Goal: Communication & Community: Answer question/provide support

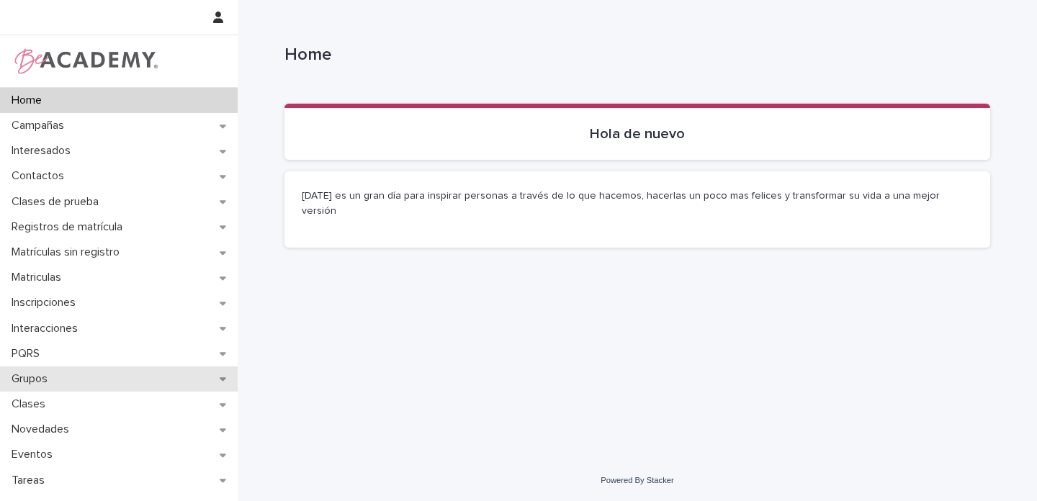
click at [205, 379] on div "Grupos" at bounding box center [119, 379] width 238 height 25
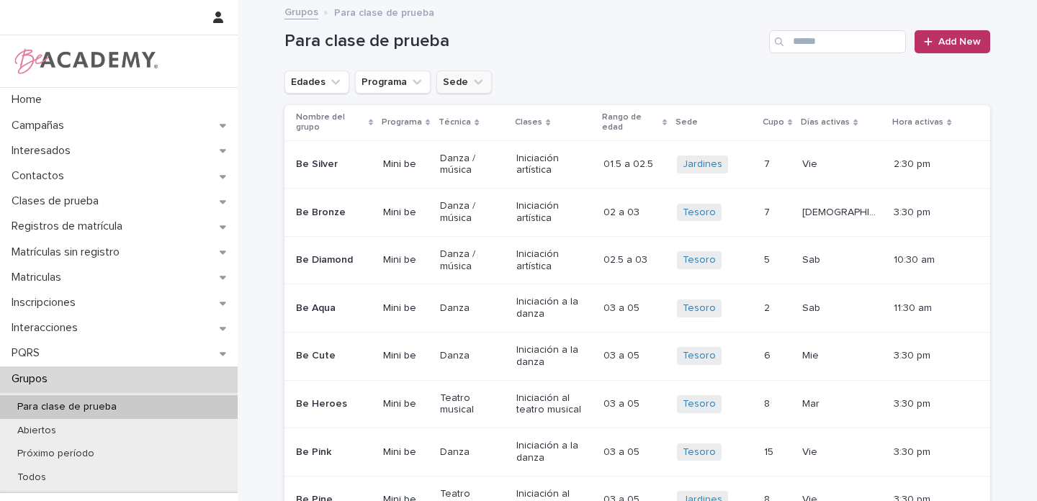
scroll to position [3, 0]
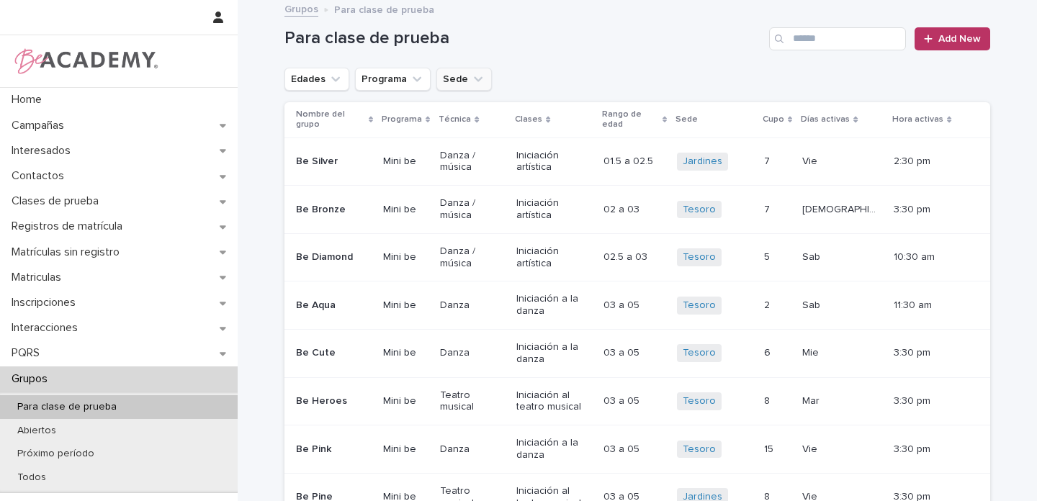
click at [471, 84] on icon "Sede" at bounding box center [478, 79] width 14 height 14
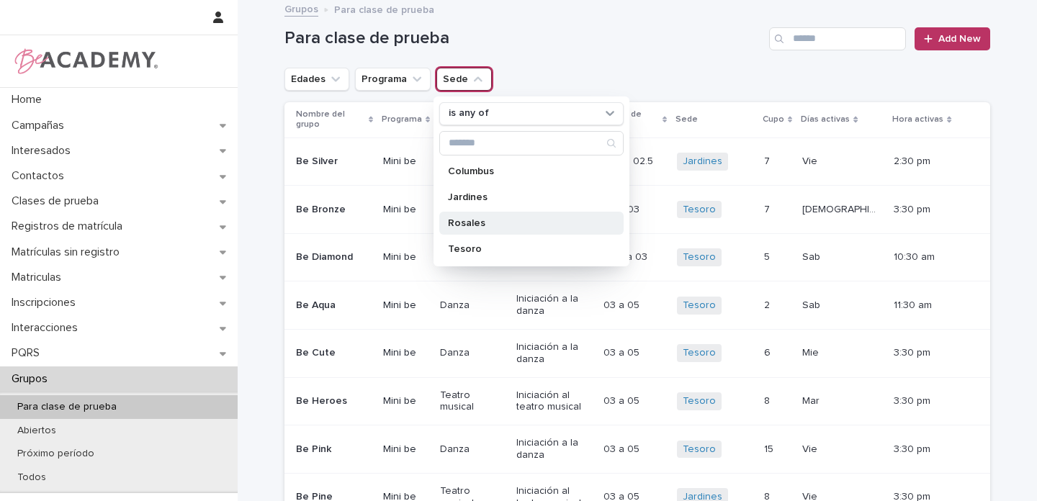
click at [459, 224] on p "Rosales" at bounding box center [524, 223] width 153 height 10
click at [333, 79] on icon "Edades" at bounding box center [335, 79] width 14 height 14
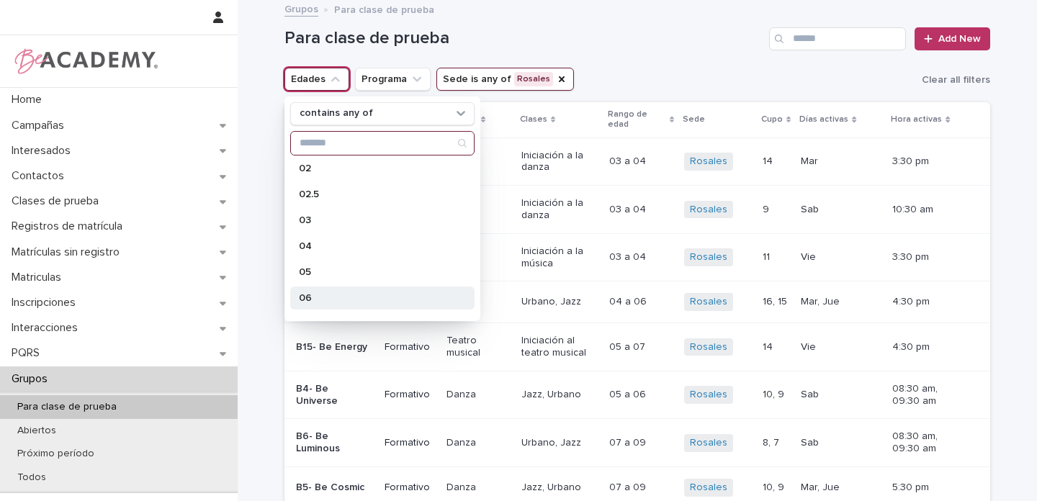
scroll to position [70, 0]
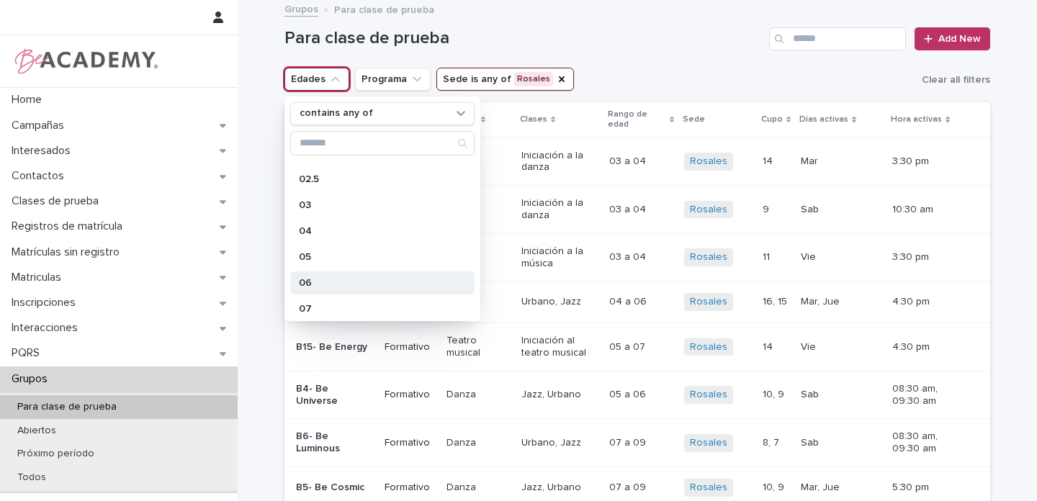
click at [304, 282] on p "06" at bounding box center [375, 283] width 153 height 10
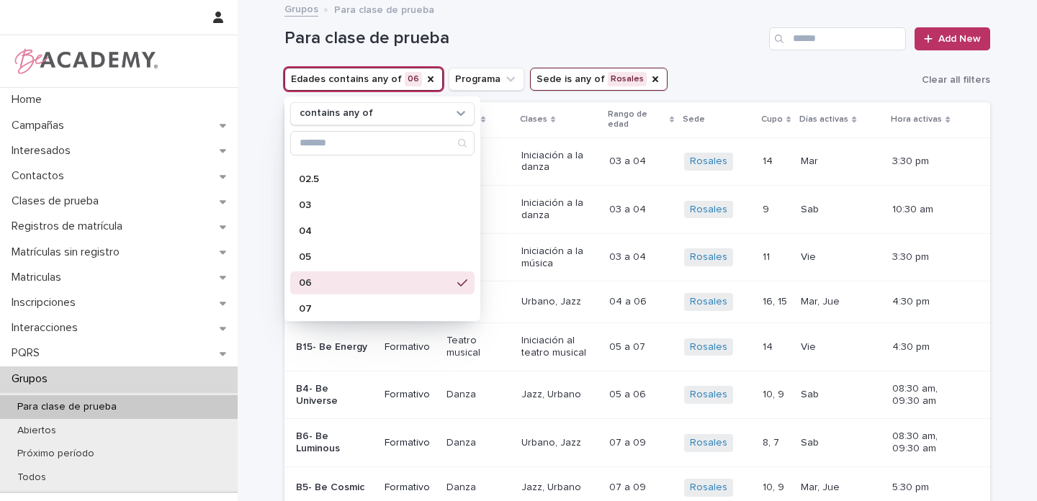
click at [660, 53] on div "Para clase de prueba Add New" at bounding box center [637, 33] width 706 height 69
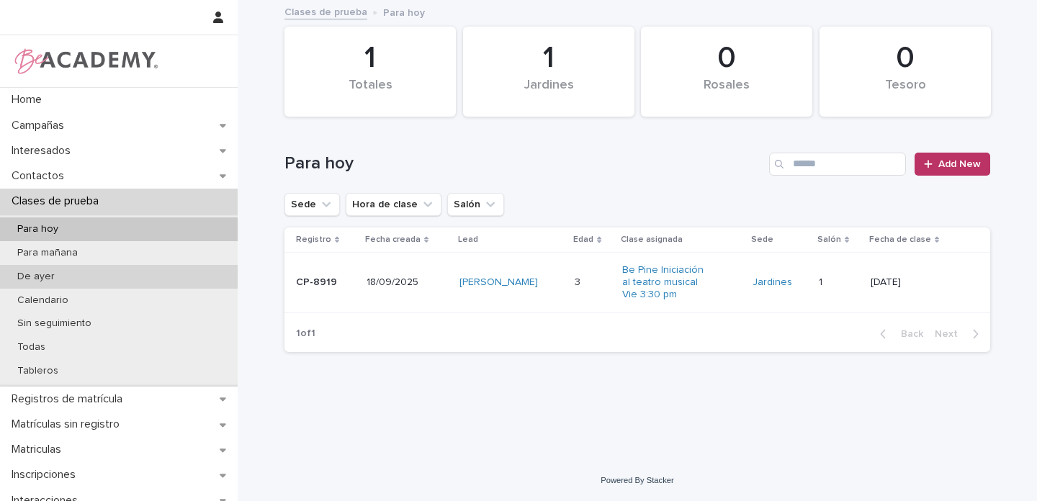
click at [41, 277] on p "De ayer" at bounding box center [36, 277] width 60 height 12
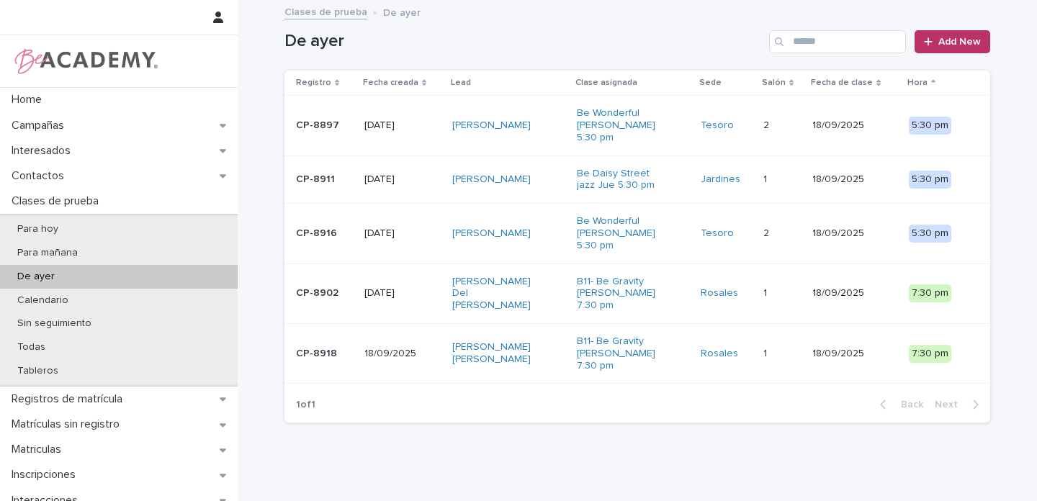
click at [539, 282] on div "[PERSON_NAME] Del [PERSON_NAME]" at bounding box center [508, 294] width 112 height 48
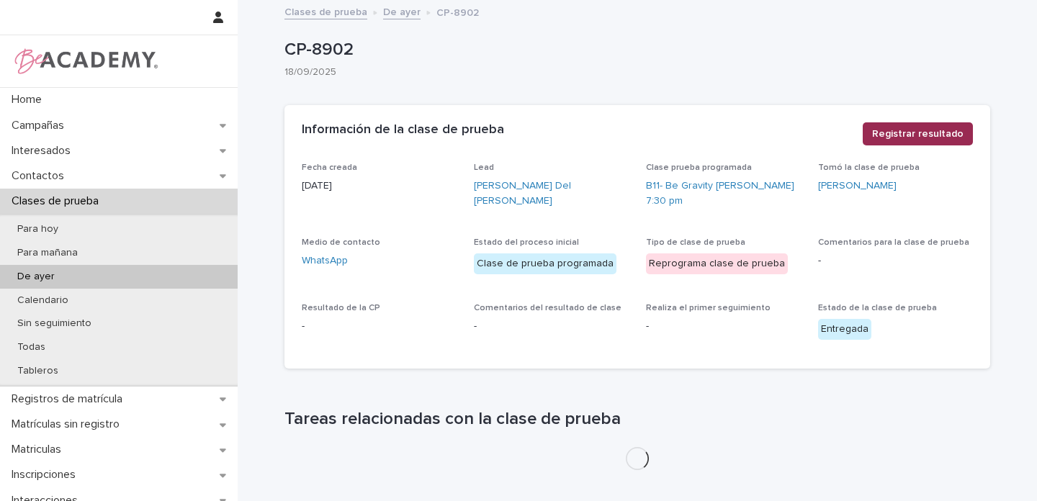
click at [915, 136] on span "Registrar resultado" at bounding box center [917, 134] width 91 height 14
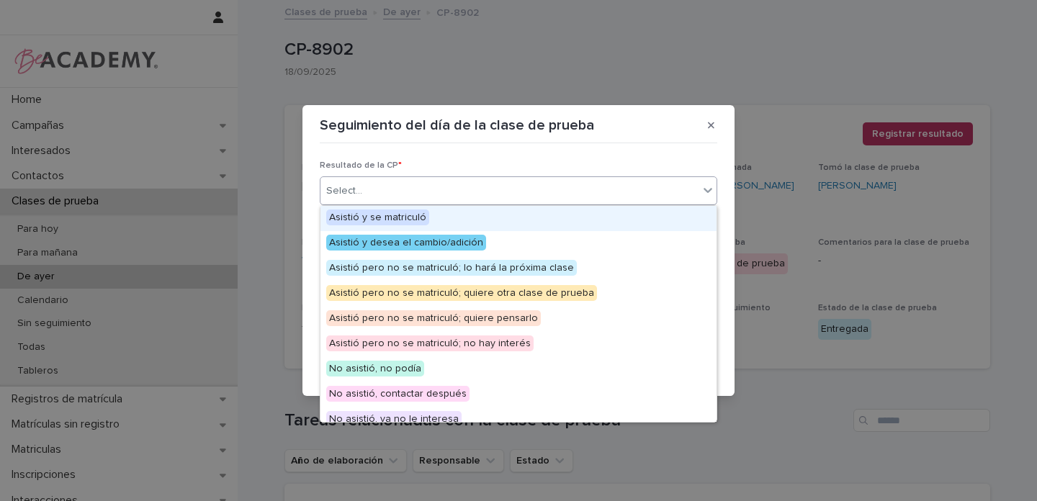
click at [367, 192] on div "Select..." at bounding box center [509, 191] width 378 height 24
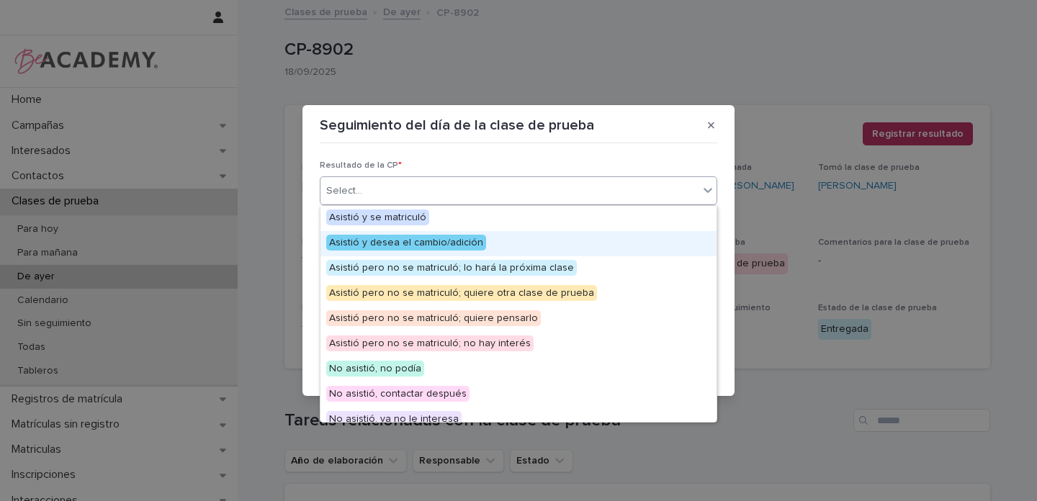
click at [412, 246] on span "Asistió y desea el cambio/adición" at bounding box center [406, 243] width 160 height 16
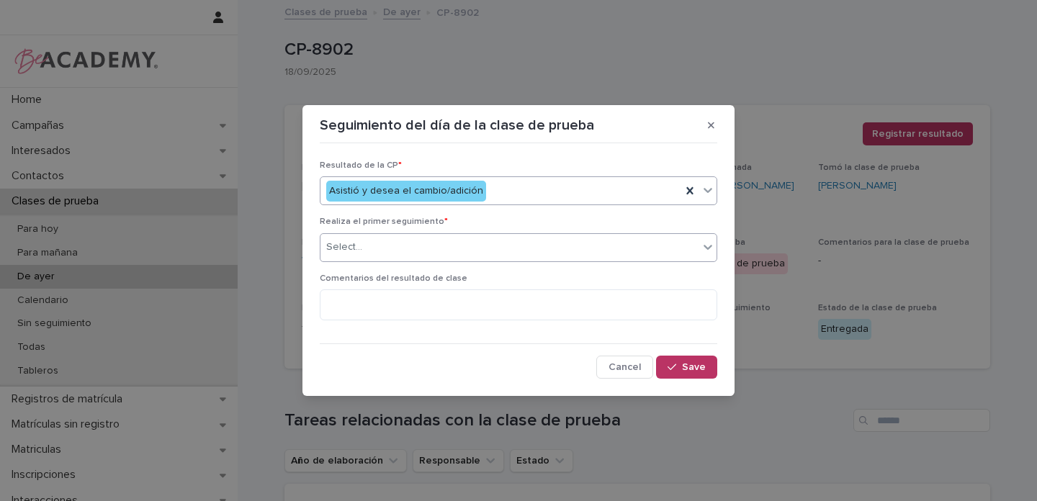
click at [364, 251] on input "text" at bounding box center [364, 247] width 1 height 12
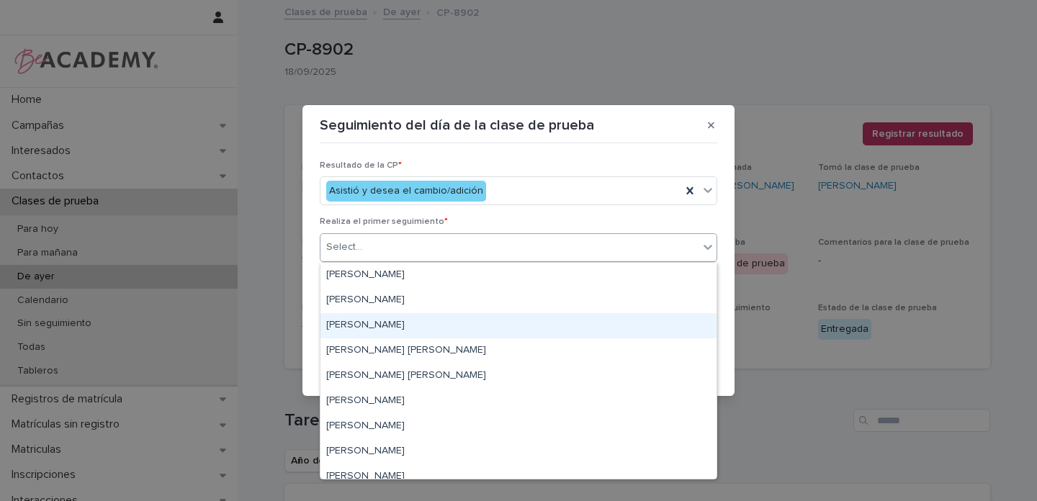
click at [363, 327] on div "[PERSON_NAME]" at bounding box center [518, 325] width 396 height 25
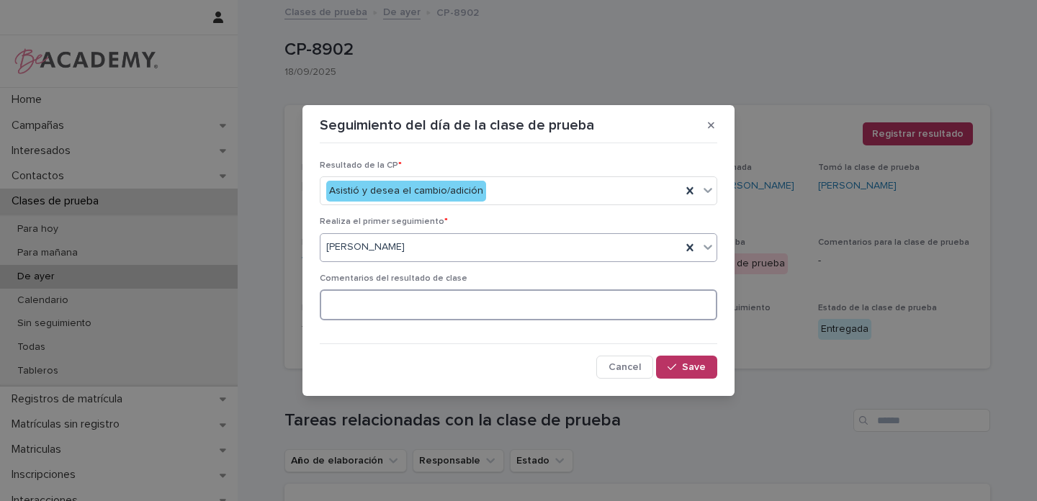
click at [380, 307] on textarea at bounding box center [518, 304] width 397 height 31
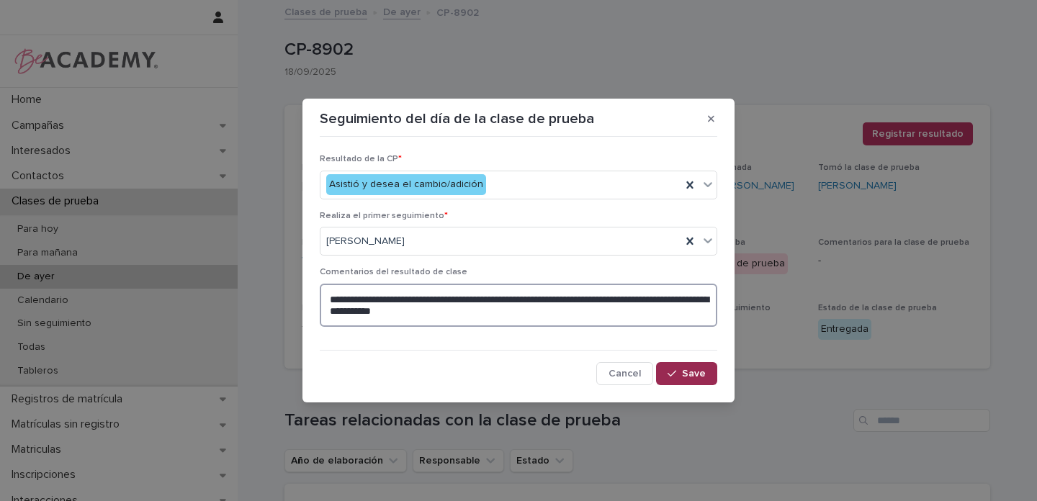
type textarea "**********"
click at [713, 373] on button "Save" at bounding box center [686, 373] width 61 height 23
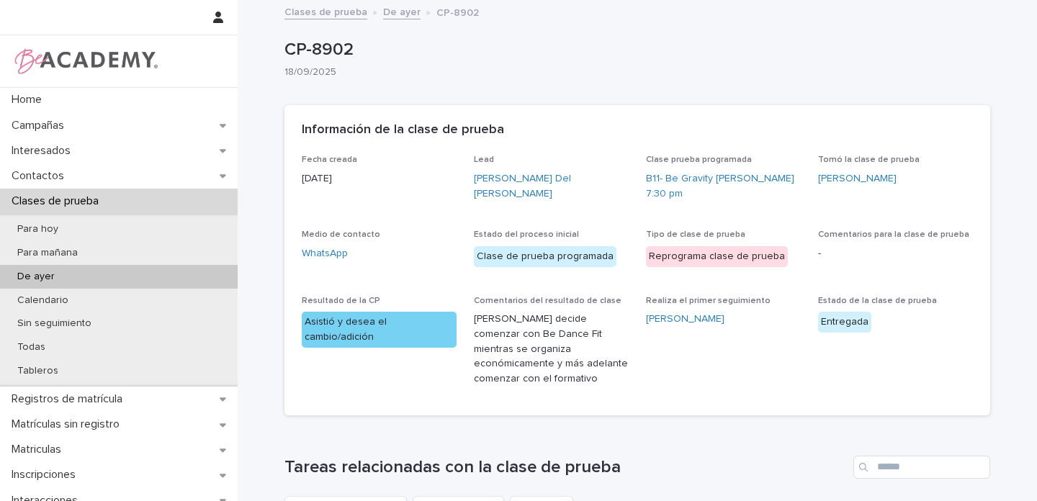
click at [388, 11] on link "De ayer" at bounding box center [401, 11] width 37 height 17
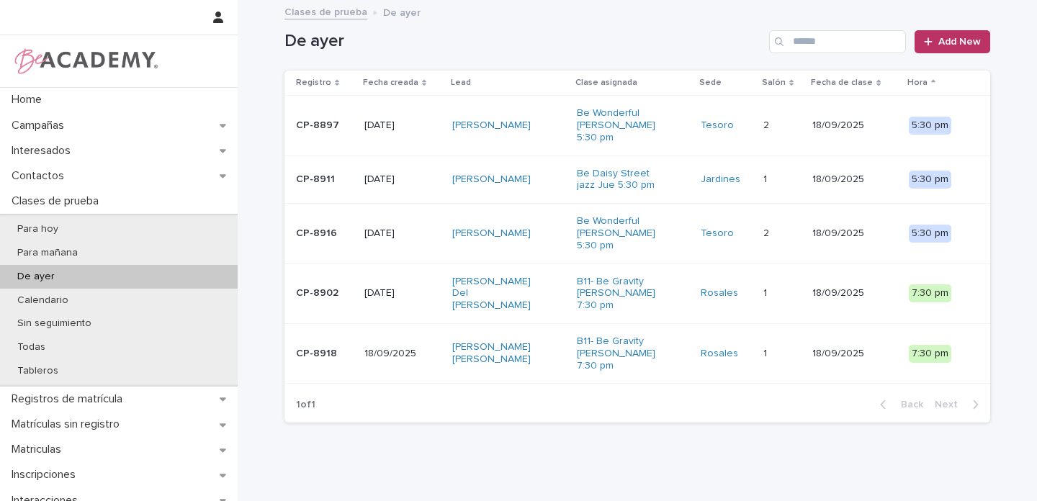
click at [539, 336] on div "[PERSON_NAME] [PERSON_NAME]" at bounding box center [508, 354] width 112 height 36
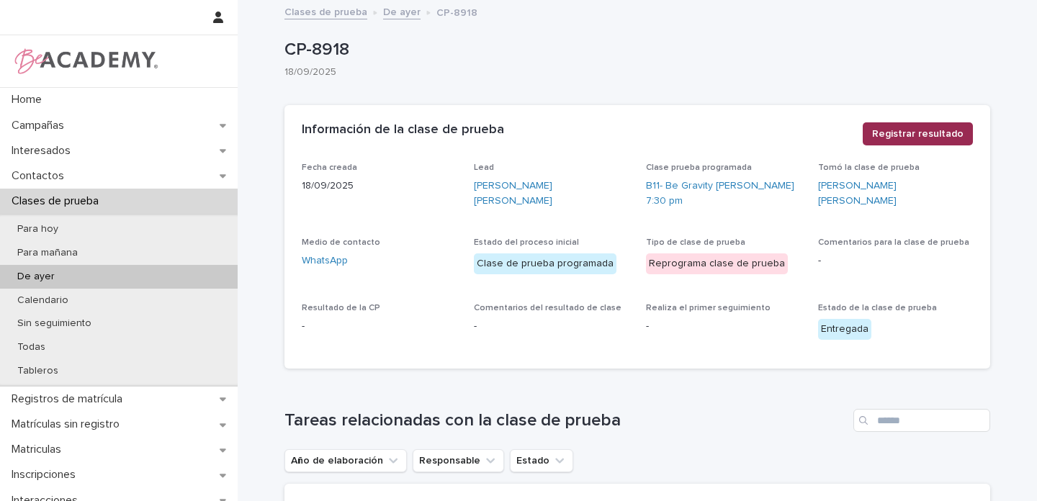
click at [919, 137] on span "Registrar resultado" at bounding box center [917, 134] width 91 height 14
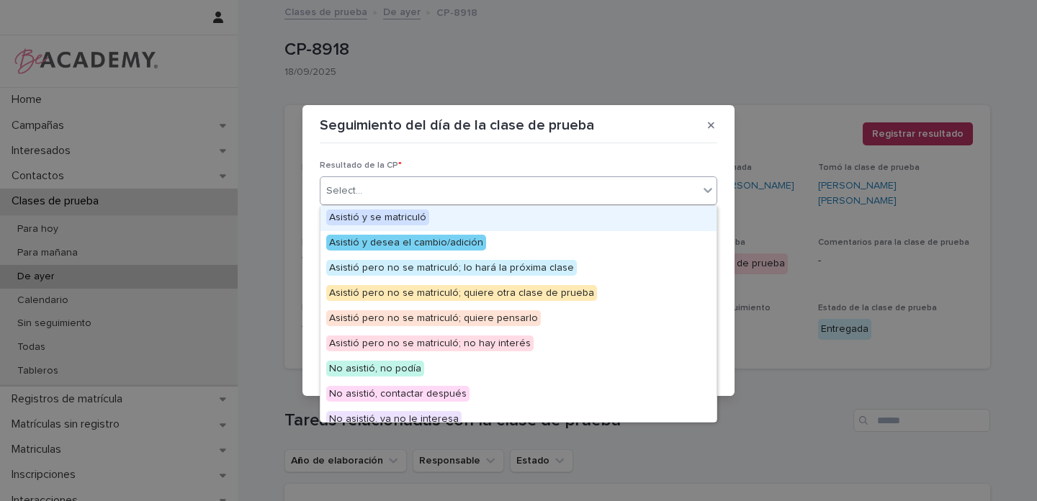
click at [334, 187] on div "Select..." at bounding box center [344, 191] width 36 height 15
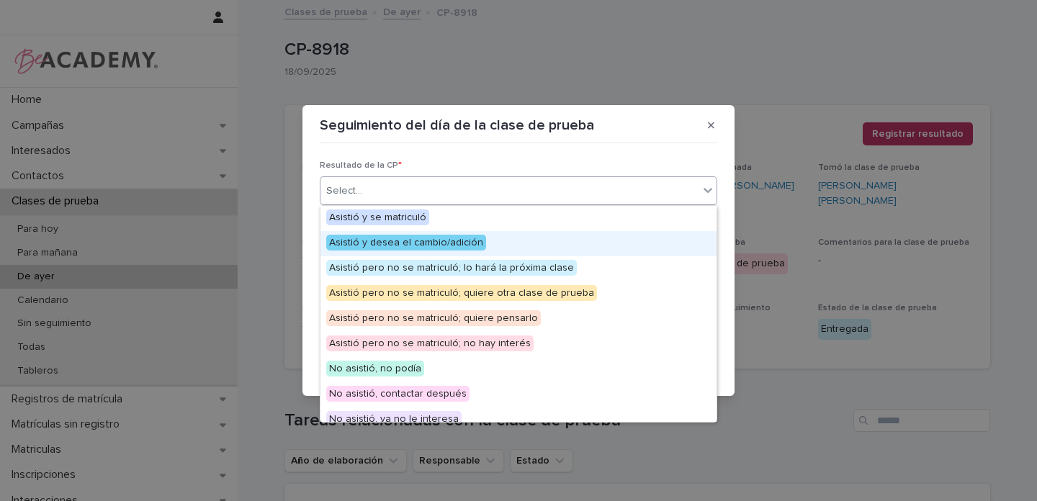
drag, startPoint x: 391, startPoint y: 256, endPoint x: 396, endPoint y: 241, distance: 15.9
click at [396, 241] on span "Asistió y desea el cambio/adición" at bounding box center [406, 243] width 160 height 16
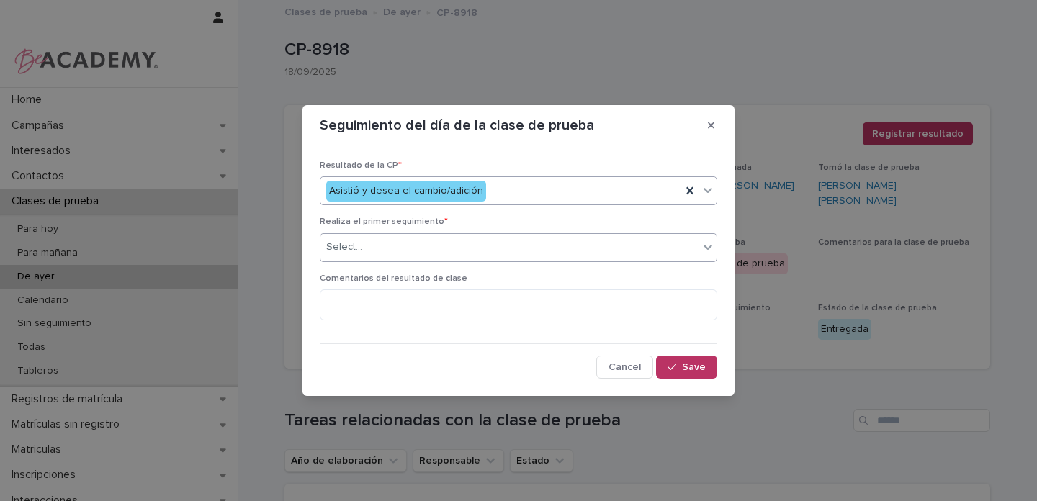
click at [360, 246] on div "Select..." at bounding box center [344, 247] width 36 height 15
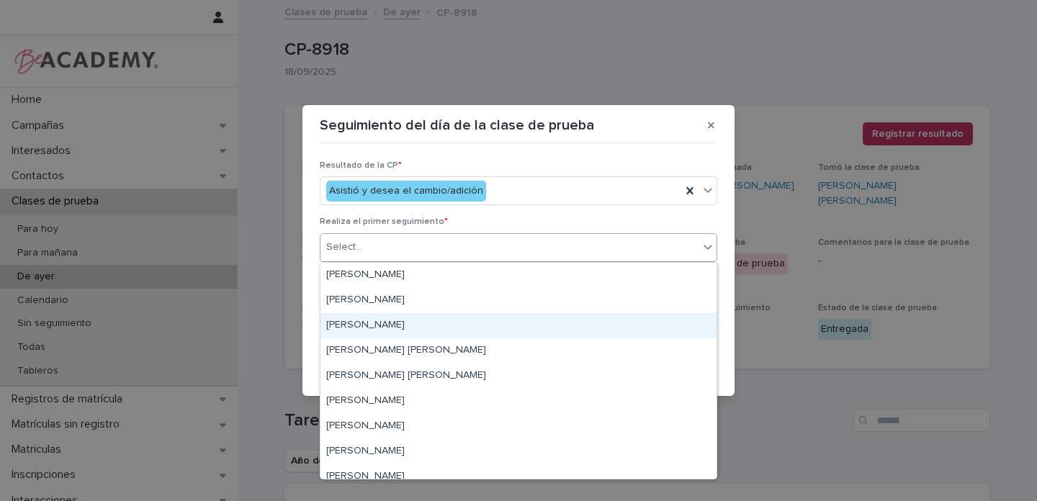
click at [349, 322] on div "[PERSON_NAME]" at bounding box center [518, 325] width 396 height 25
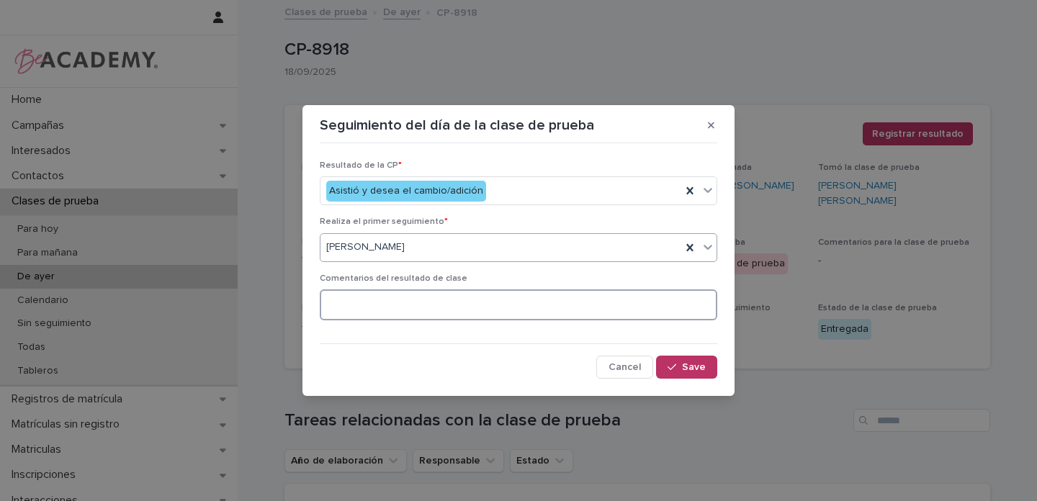
click at [364, 300] on textarea at bounding box center [518, 304] width 397 height 31
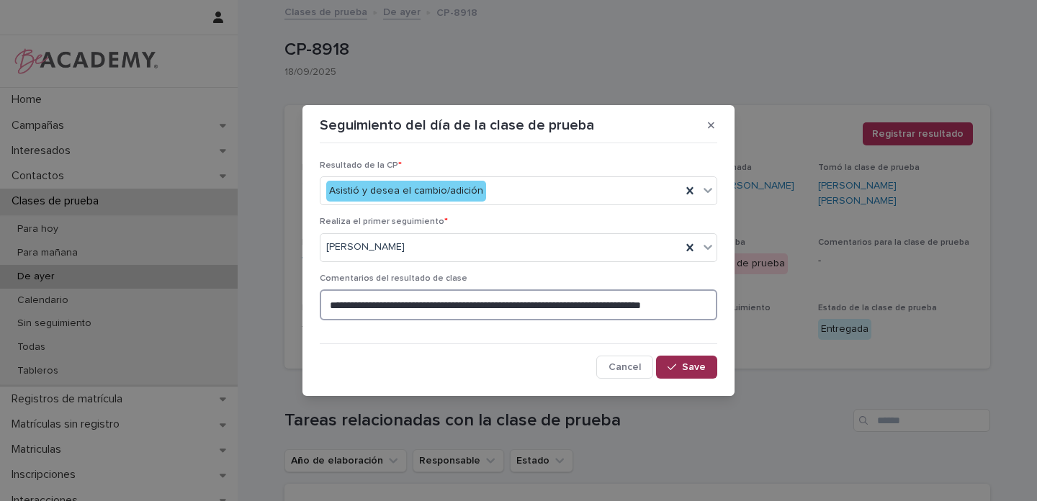
type textarea "**********"
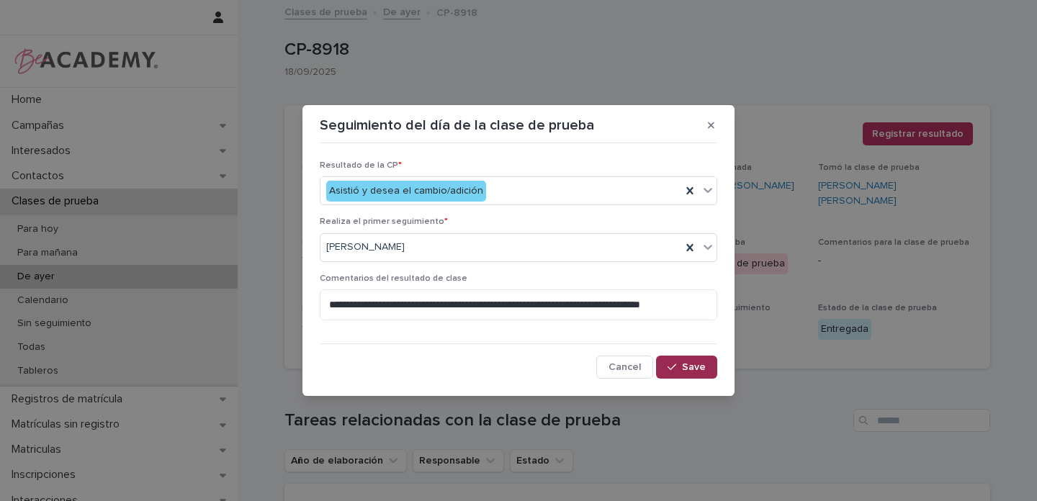
click at [697, 369] on span "Save" at bounding box center [694, 367] width 24 height 10
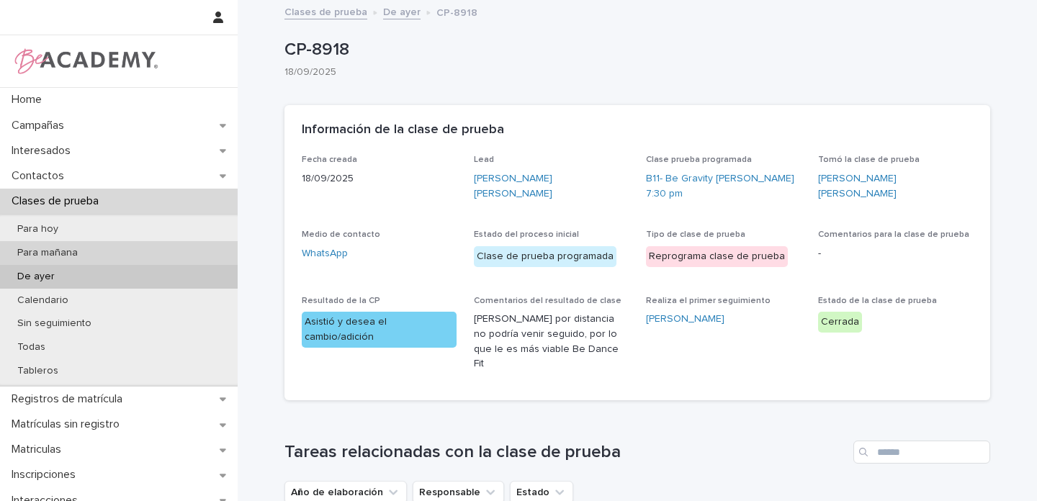
click at [78, 254] on p "Para mañana" at bounding box center [48, 253] width 84 height 12
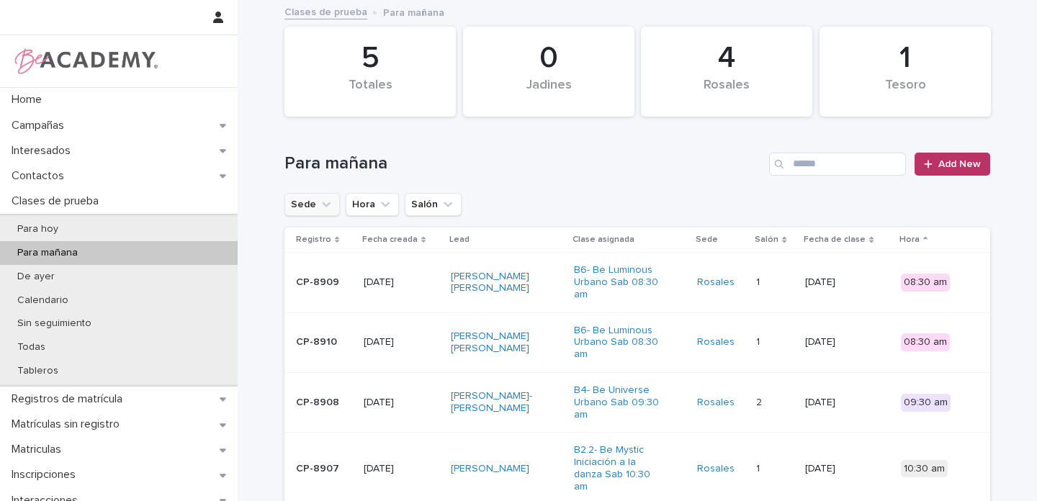
click at [319, 206] on icon "Sede" at bounding box center [326, 204] width 14 height 14
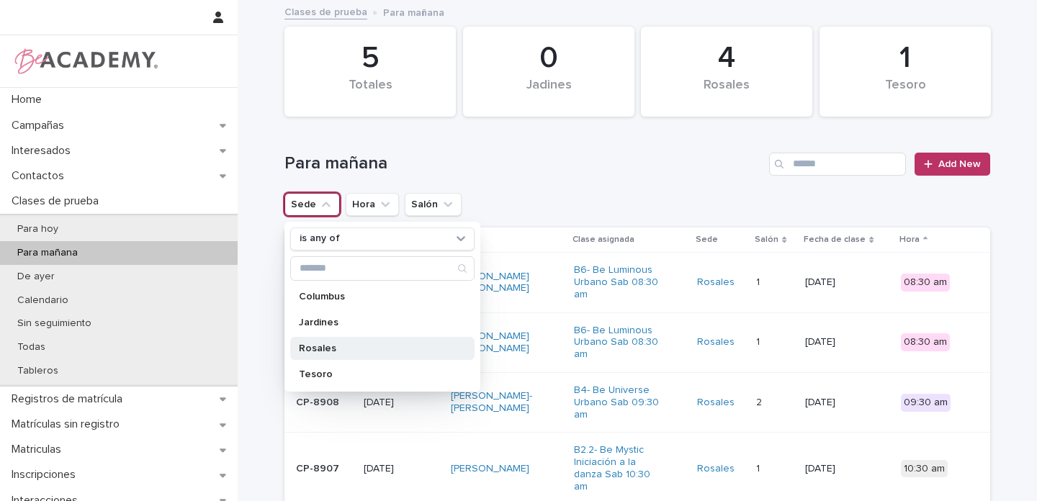
click at [323, 343] on p "Rosales" at bounding box center [375, 348] width 153 height 10
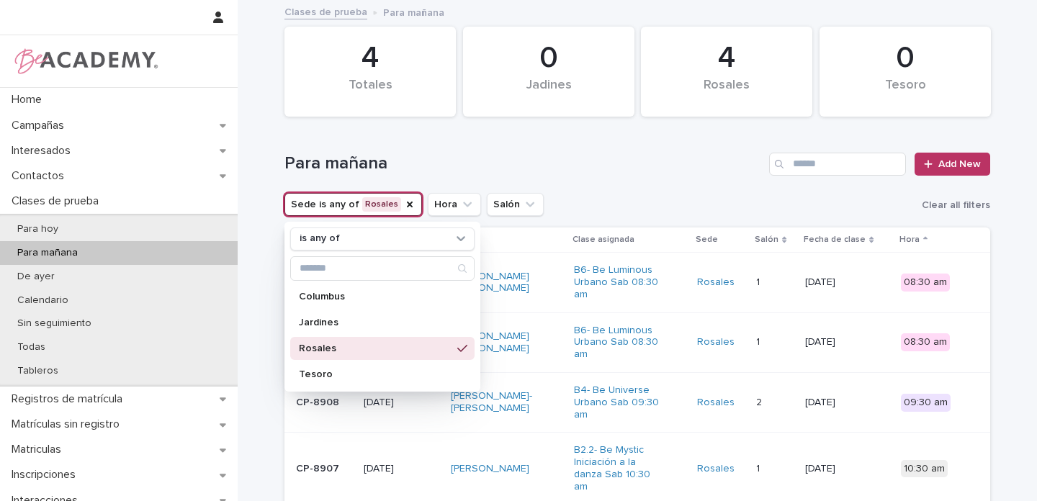
click at [663, 172] on h1 "Para mañana" at bounding box center [523, 163] width 479 height 21
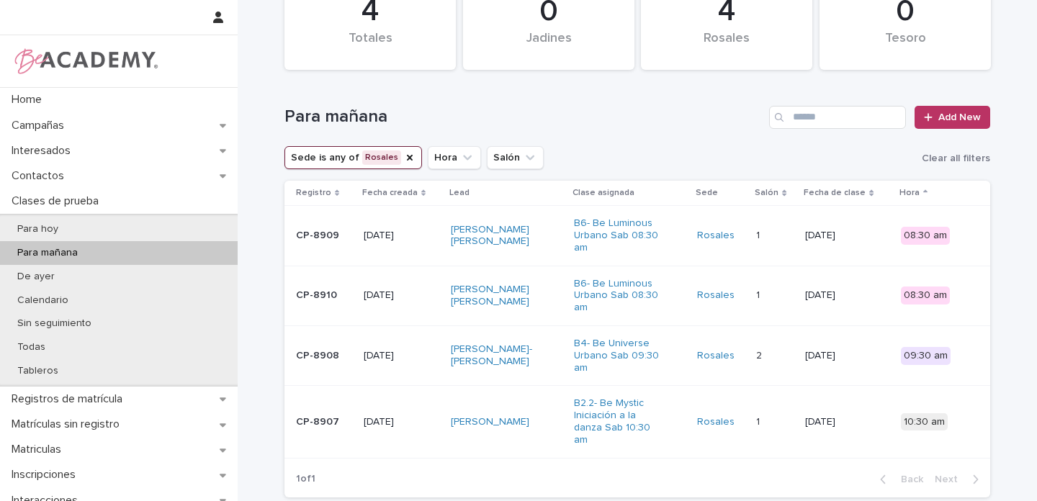
scroll to position [50, 0]
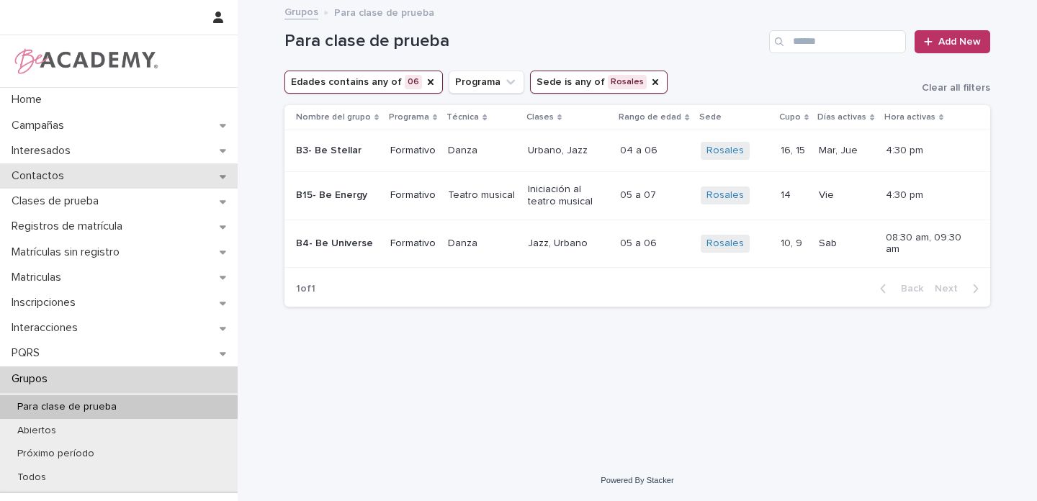
click at [225, 176] on div "Contactos" at bounding box center [119, 175] width 238 height 25
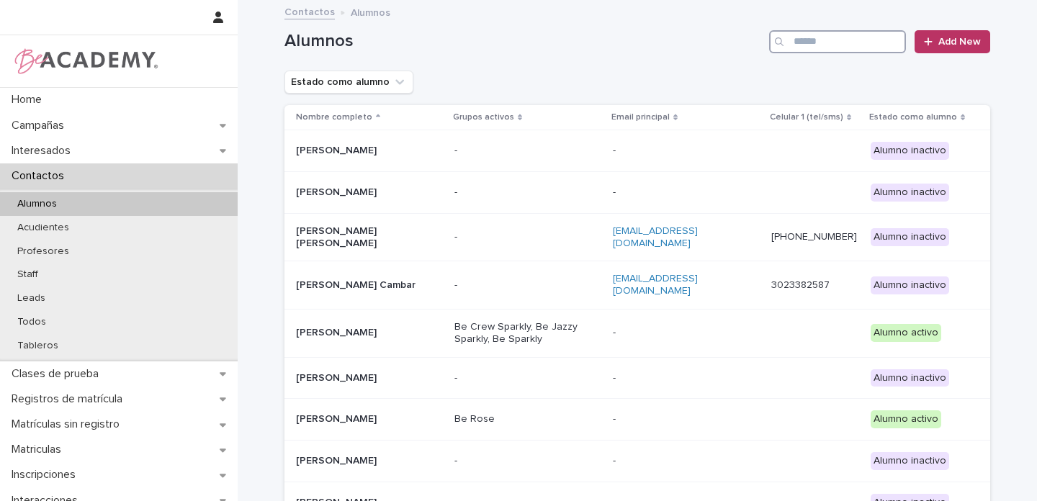
click at [830, 36] on input "Search" at bounding box center [837, 41] width 137 height 23
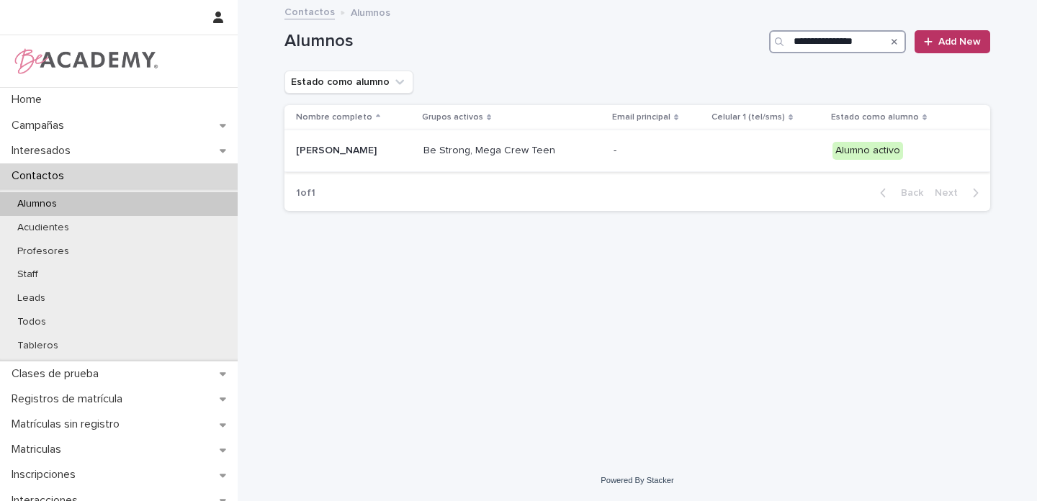
type input "**********"
click at [393, 145] on p "Mariana Uribe Goez" at bounding box center [354, 151] width 116 height 12
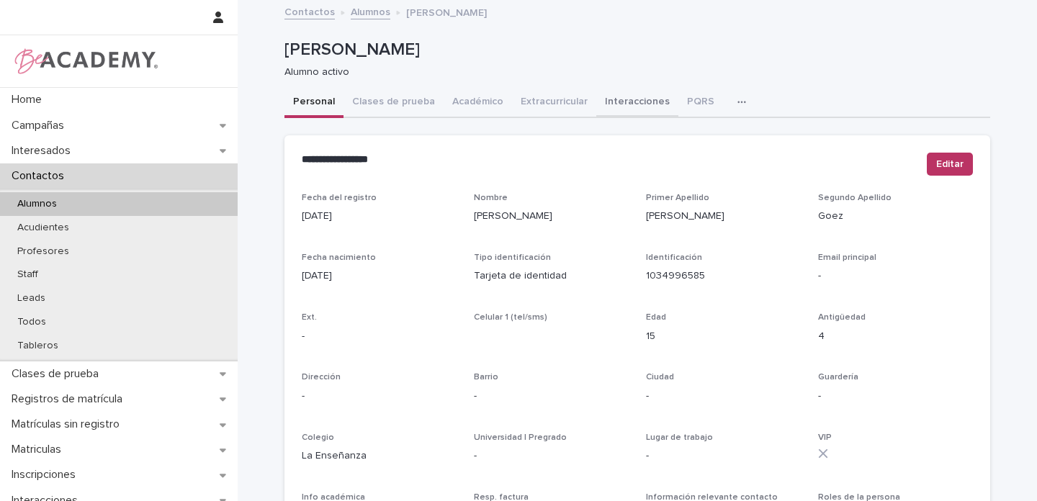
click at [626, 102] on button "Interacciones" at bounding box center [637, 103] width 82 height 30
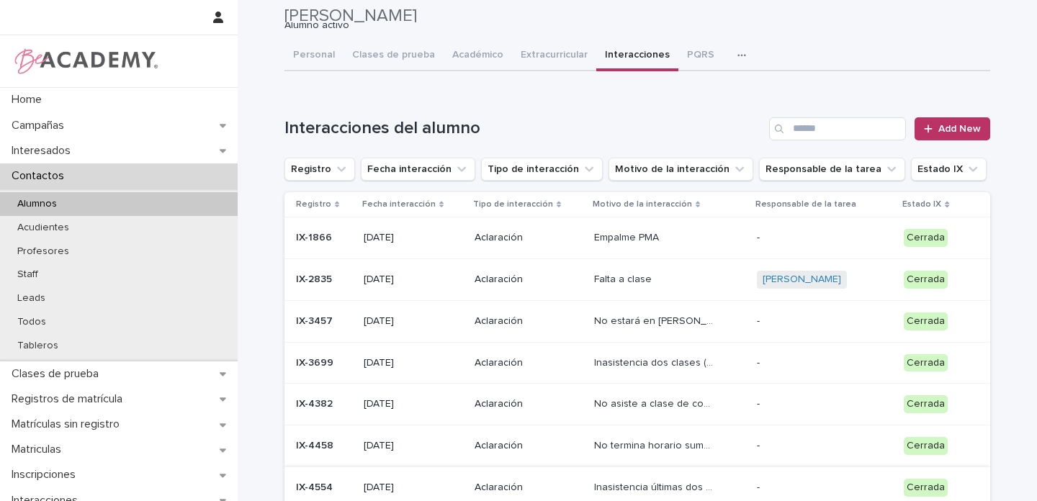
scroll to position [42, 0]
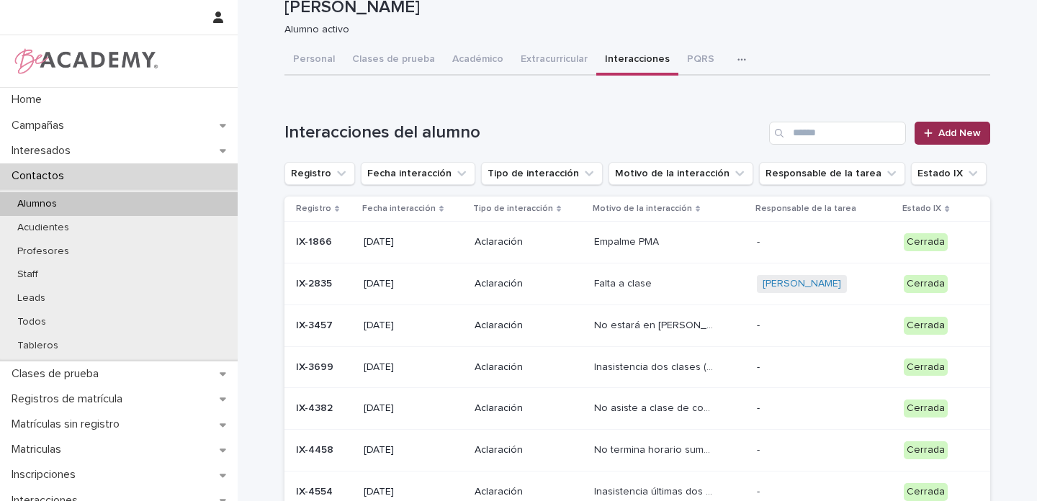
click at [943, 133] on span "Add New" at bounding box center [959, 133] width 42 height 10
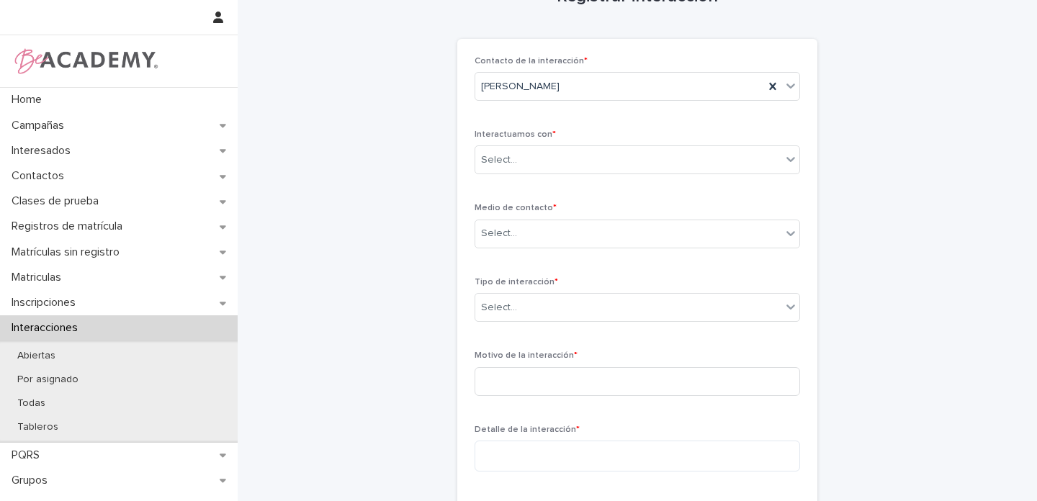
scroll to position [35, 0]
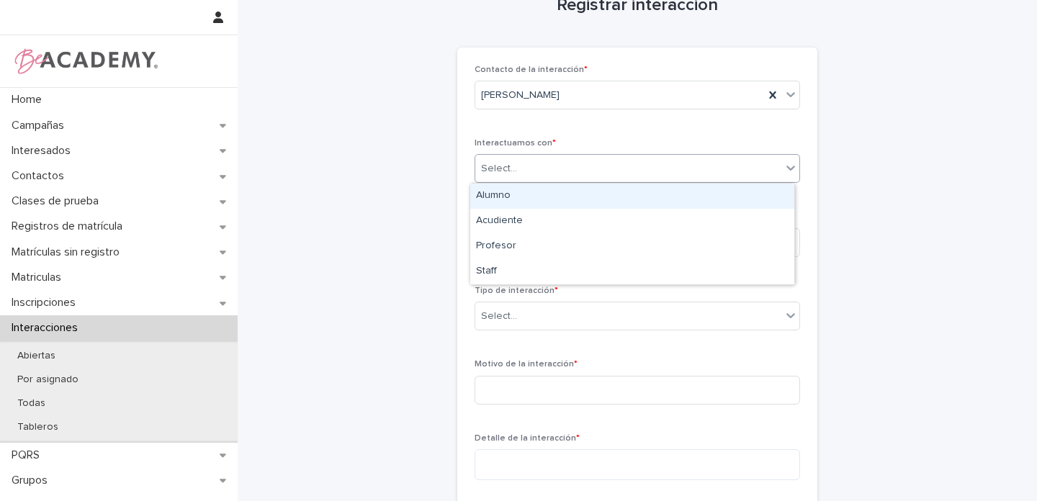
click at [523, 168] on div "Select..." at bounding box center [628, 169] width 306 height 24
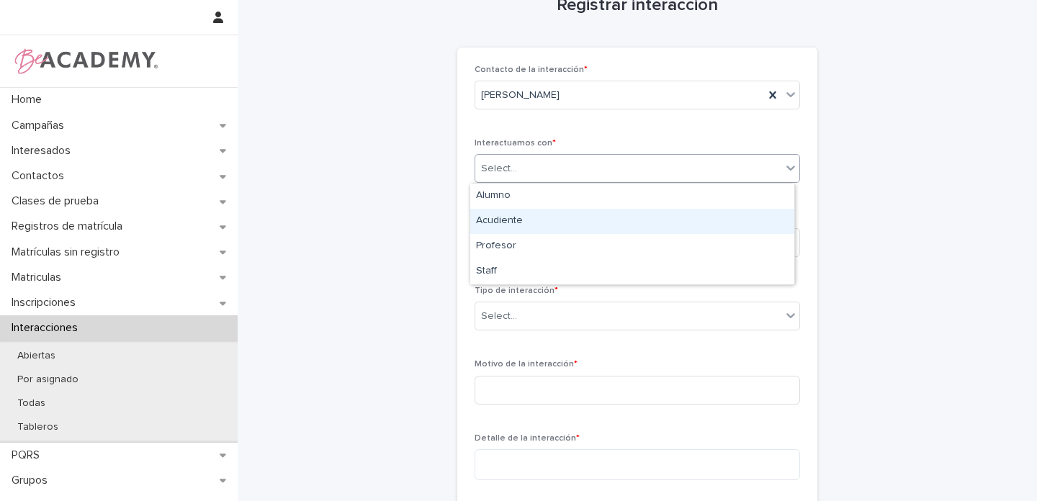
click at [504, 219] on div "Acudiente" at bounding box center [632, 221] width 324 height 25
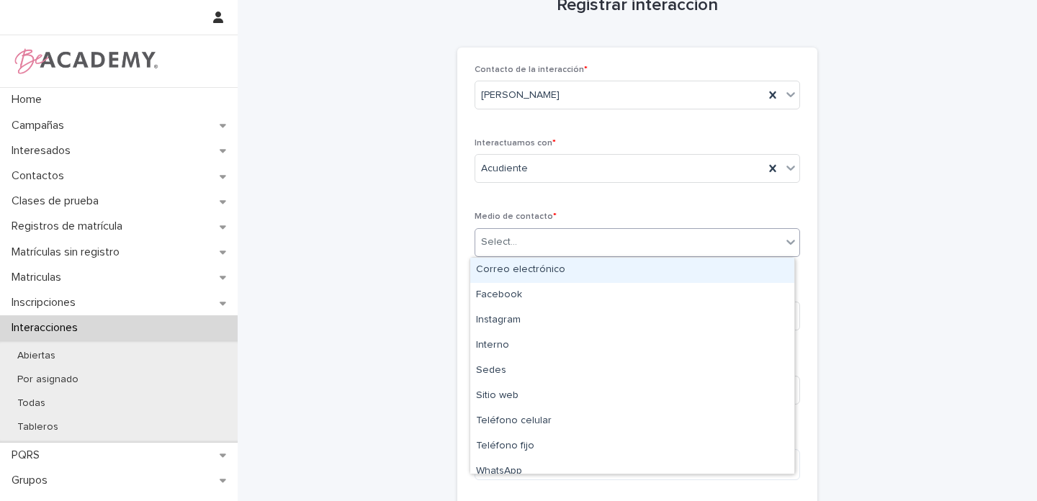
click at [498, 248] on div "Select..." at bounding box center [499, 242] width 36 height 15
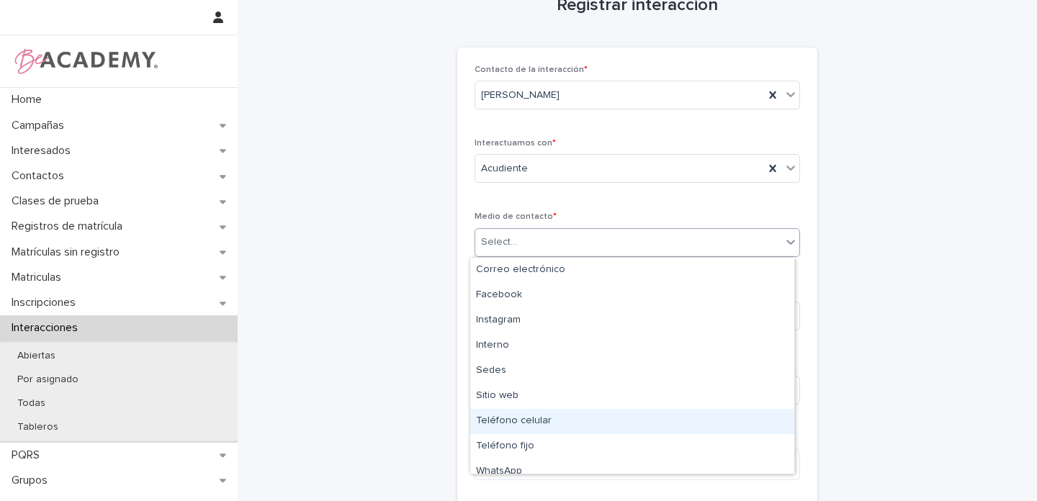
scroll to position [11, 0]
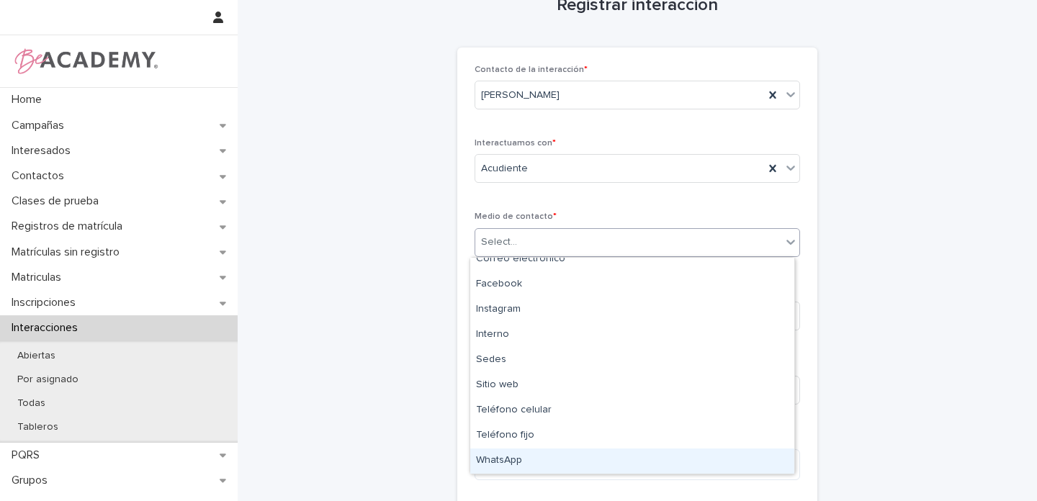
click at [513, 462] on div "WhatsApp" at bounding box center [632, 461] width 324 height 25
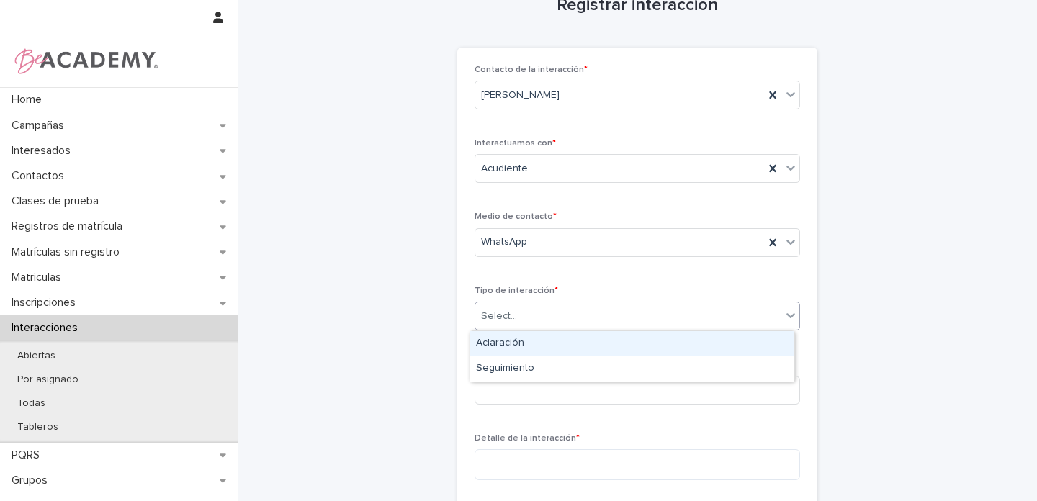
click at [500, 315] on div "Select..." at bounding box center [499, 316] width 36 height 15
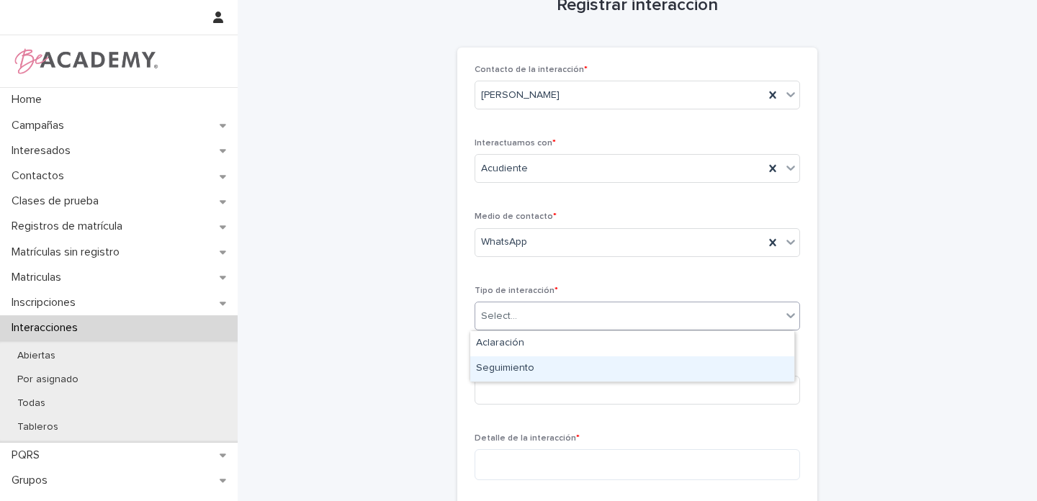
click at [500, 369] on div "Seguimiento" at bounding box center [632, 368] width 324 height 25
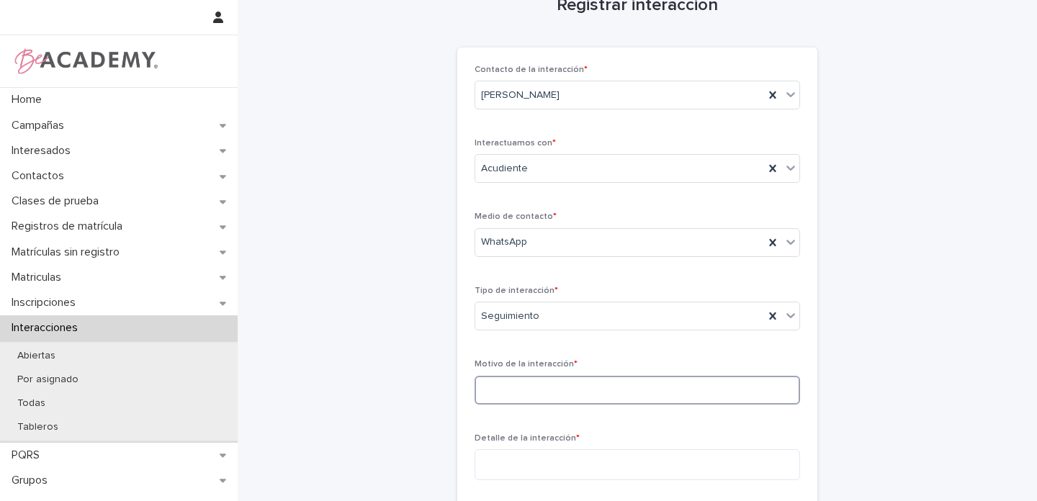
click at [506, 391] on input at bounding box center [637, 390] width 325 height 29
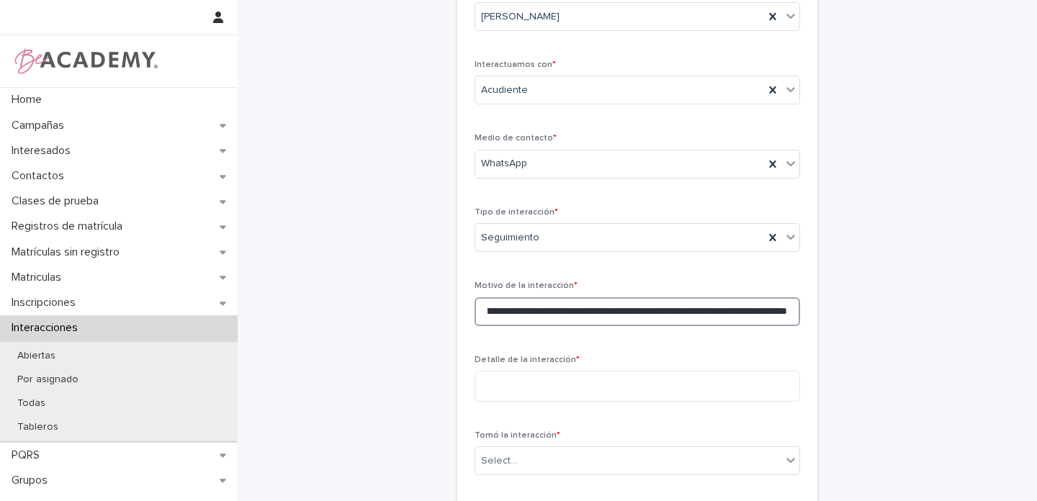
scroll to position [114, 0]
type input "**********"
click at [513, 392] on textarea at bounding box center [637, 385] width 325 height 31
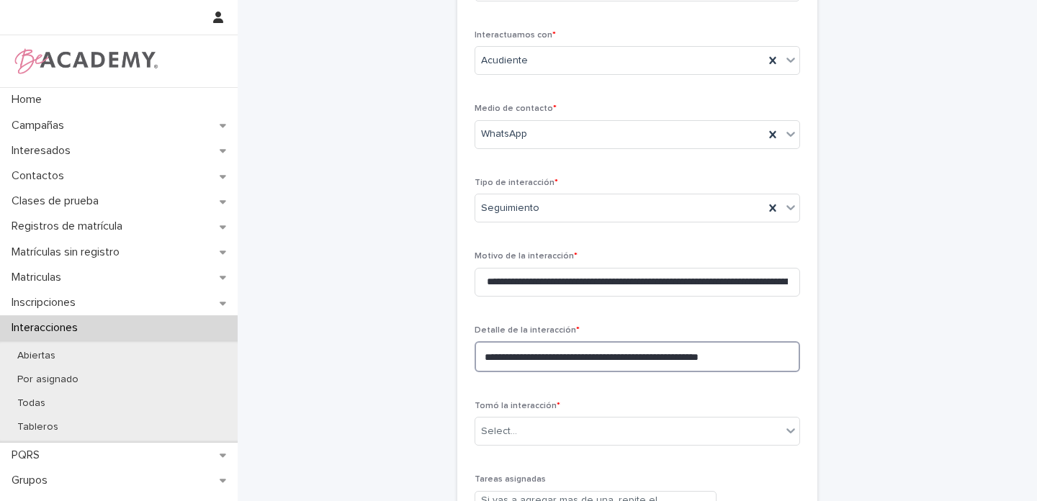
scroll to position [365, 0]
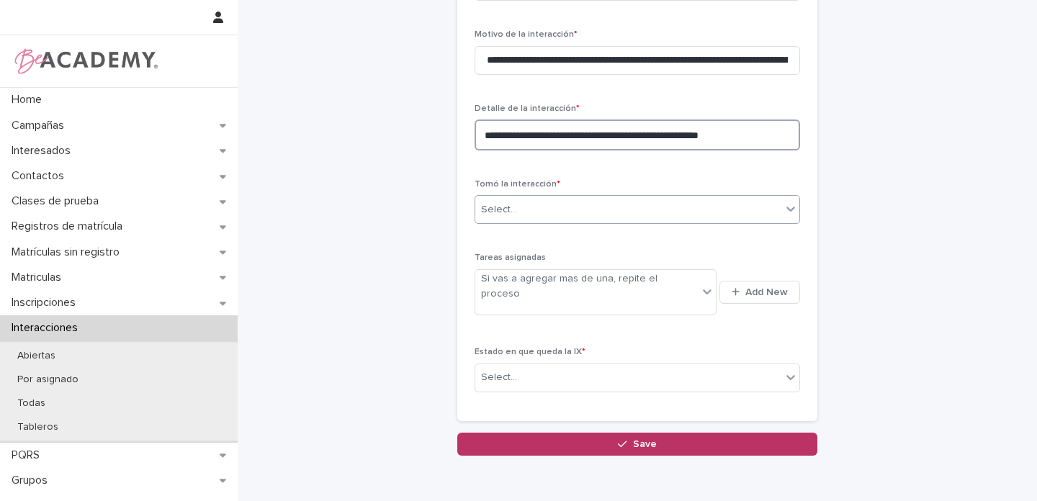
type textarea "**********"
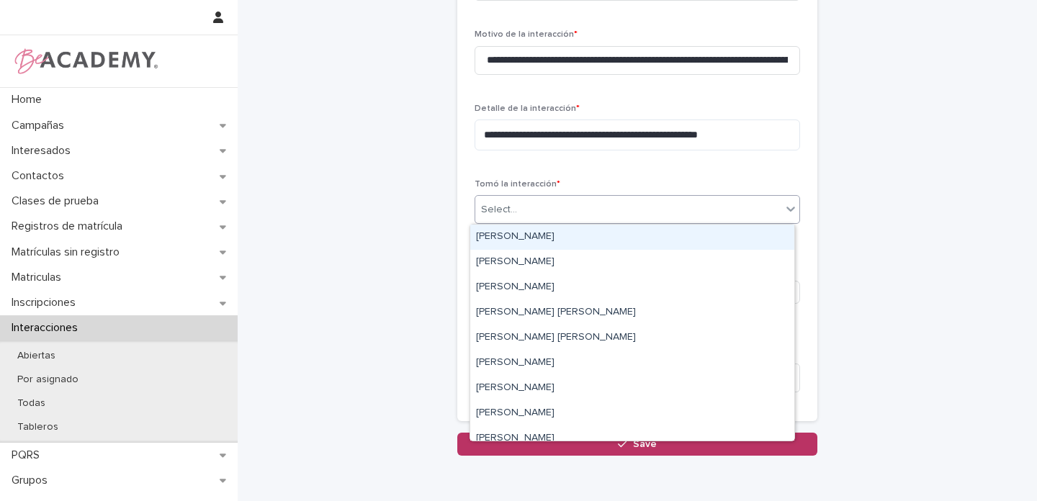
click at [511, 208] on div "Select..." at bounding box center [628, 210] width 306 height 24
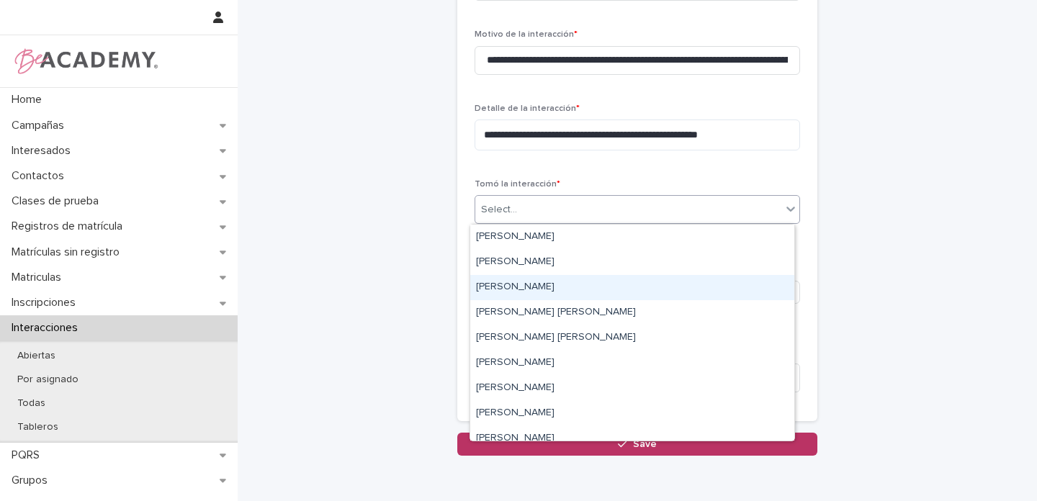
click at [482, 284] on div "[PERSON_NAME]" at bounding box center [632, 287] width 324 height 25
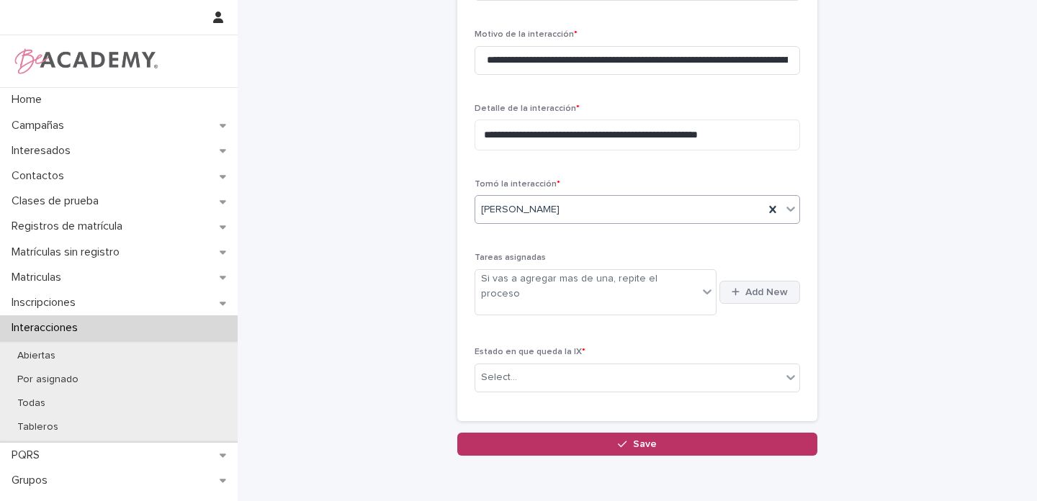
click at [770, 287] on span "Add New" at bounding box center [766, 292] width 42 height 10
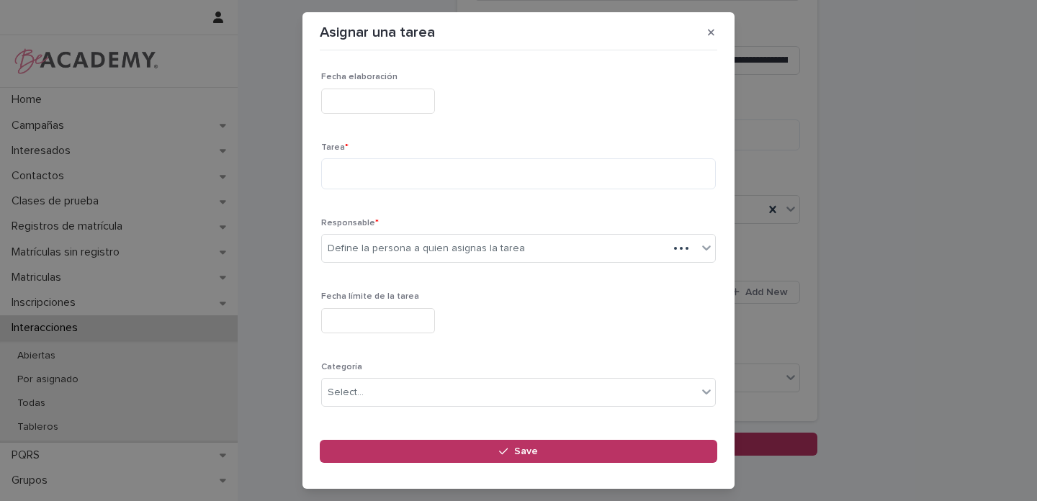
click at [358, 99] on input "text" at bounding box center [378, 101] width 114 height 25
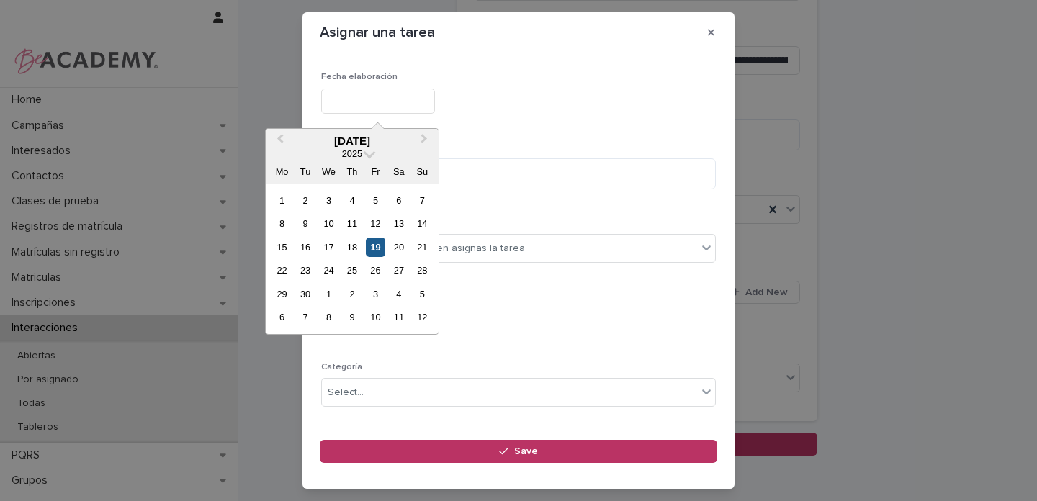
click at [377, 247] on div "19" at bounding box center [375, 247] width 19 height 19
type input "**********"
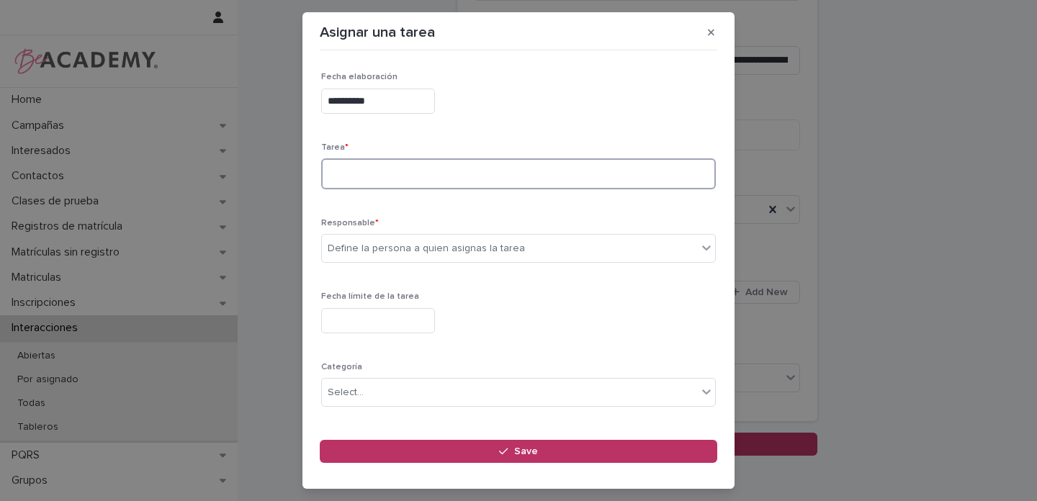
click at [367, 171] on textarea at bounding box center [518, 173] width 395 height 31
type textarea "**********"
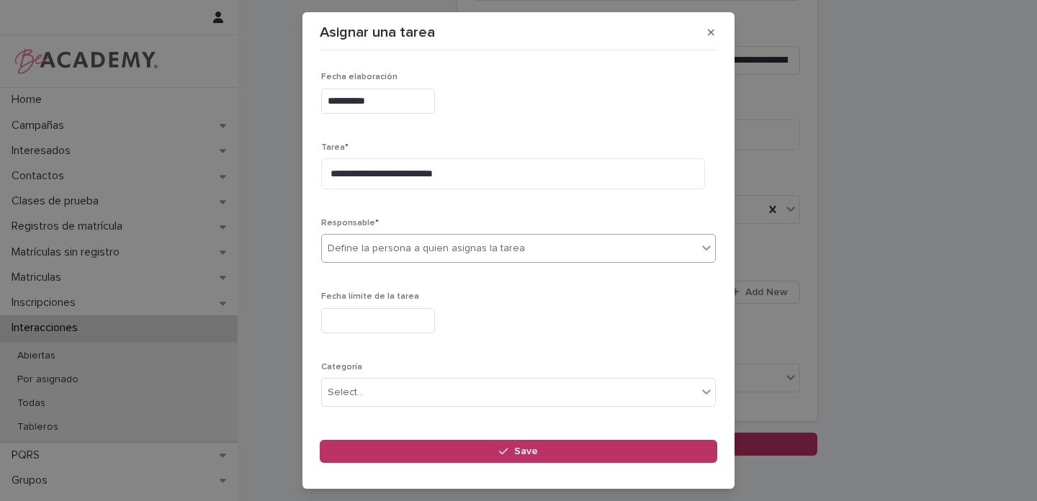
click at [428, 256] on div "Define la persona a quien asignas la tarea" at bounding box center [426, 248] width 197 height 15
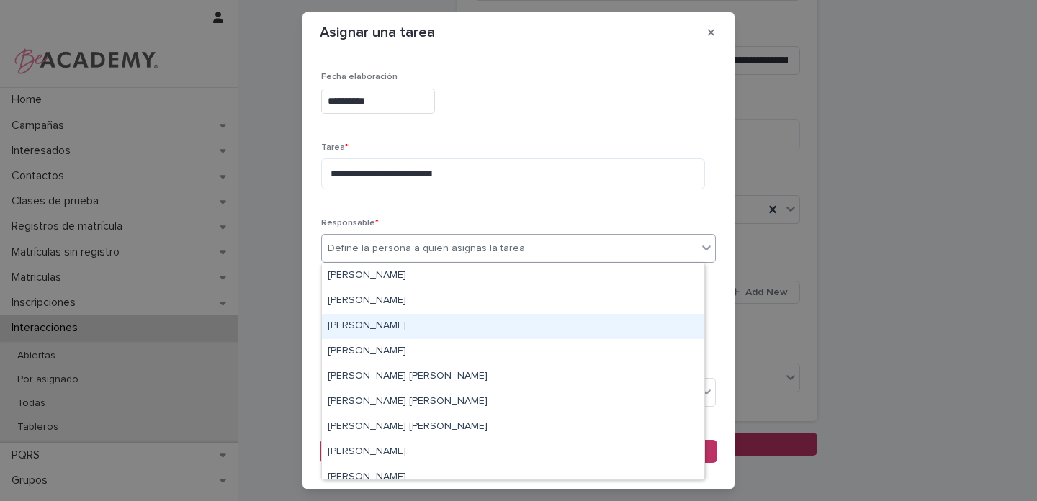
click at [369, 330] on div "[PERSON_NAME]" at bounding box center [513, 326] width 382 height 25
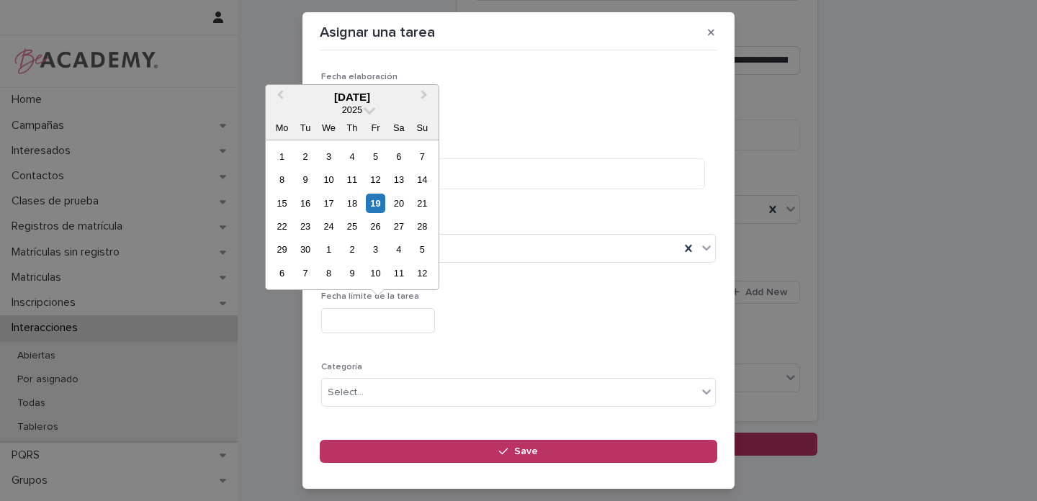
click at [351, 319] on input "text" at bounding box center [378, 320] width 114 height 25
click at [425, 99] on button "Next Month" at bounding box center [425, 97] width 23 height 23
click at [374, 174] on div "10" at bounding box center [375, 179] width 19 height 19
type input "**********"
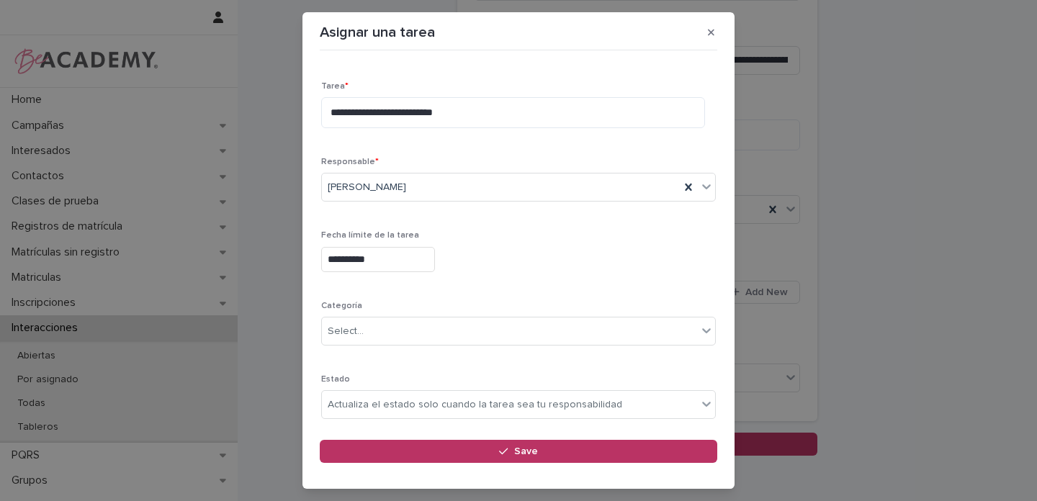
scroll to position [102, 0]
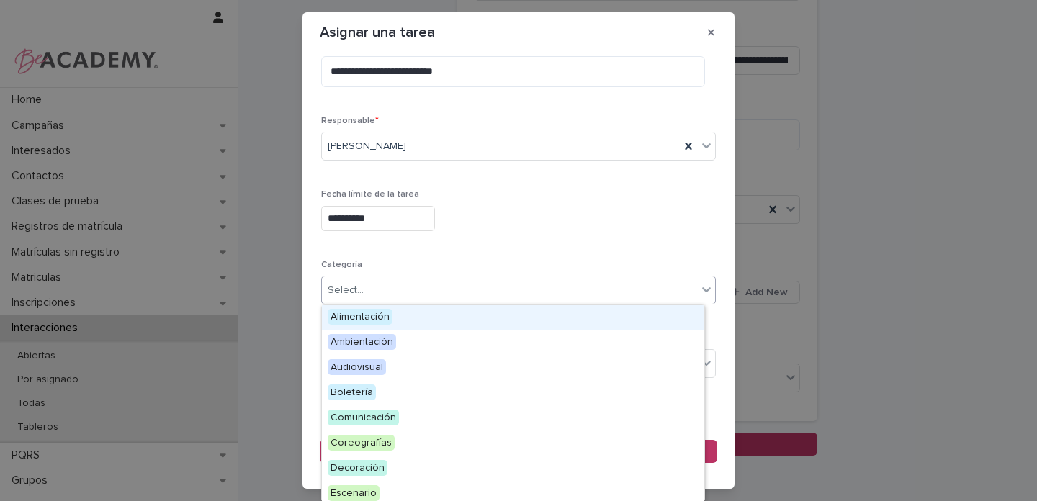
click at [414, 294] on div "Select..." at bounding box center [509, 291] width 375 height 24
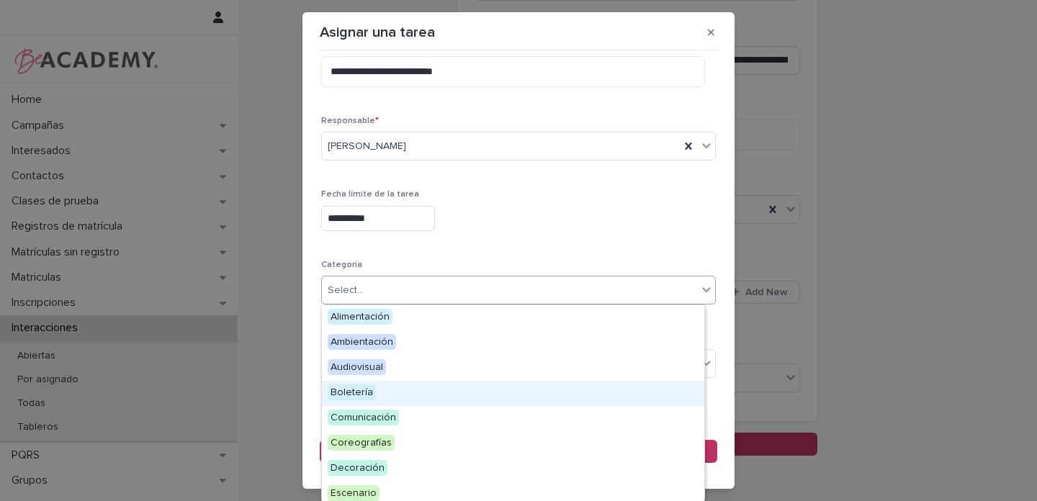
scroll to position [692, 0]
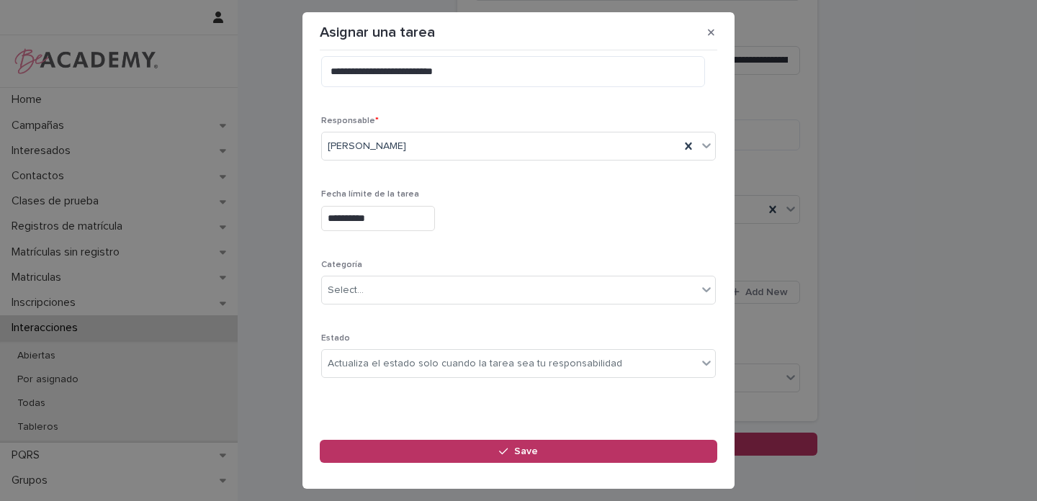
click at [487, 228] on div "**********" at bounding box center [518, 218] width 395 height 25
click at [373, 358] on div "Actualiza el estado solo cuando la tarea sea tu responsabilidad" at bounding box center [475, 363] width 295 height 15
click at [496, 245] on div "**********" at bounding box center [518, 180] width 395 height 420
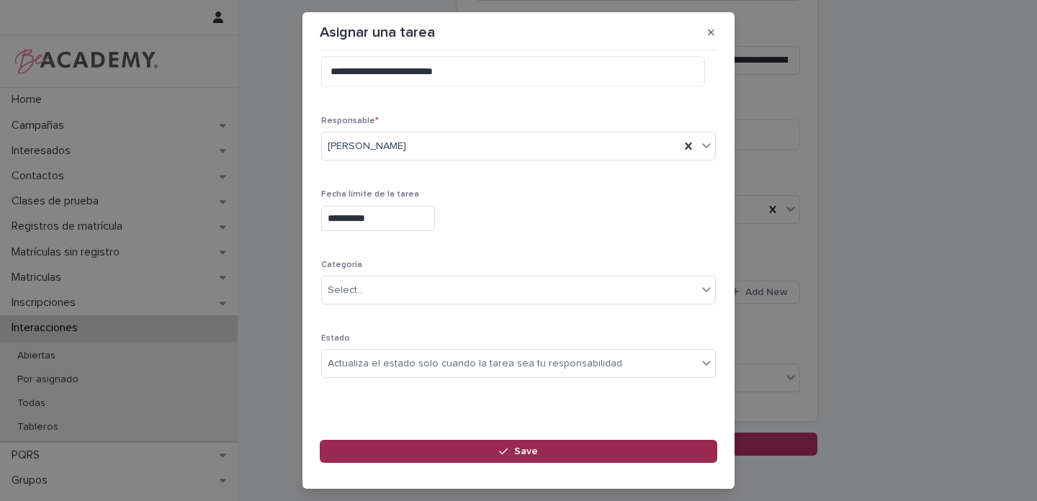
drag, startPoint x: 523, startPoint y: 449, endPoint x: 534, endPoint y: 449, distance: 10.8
click at [523, 449] on span "Save" at bounding box center [526, 451] width 24 height 10
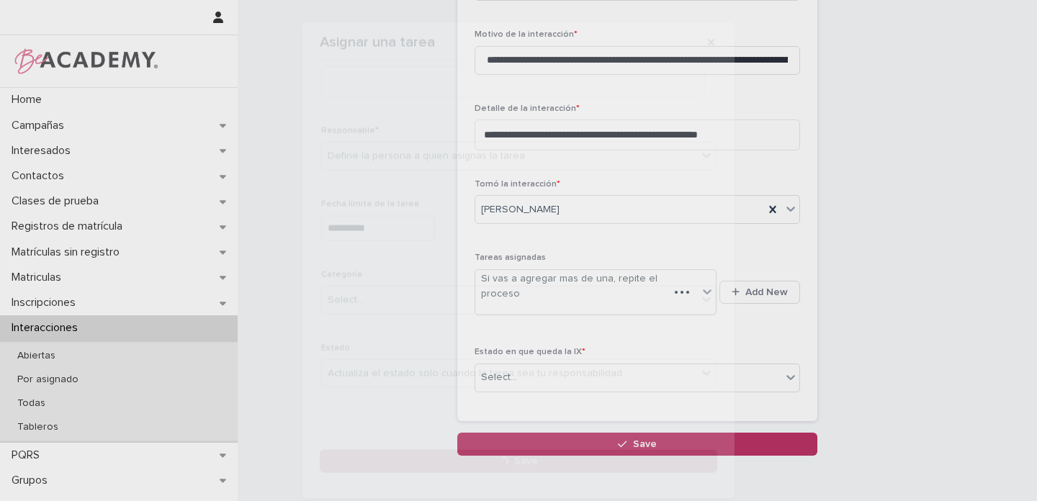
scroll to position [365, 0]
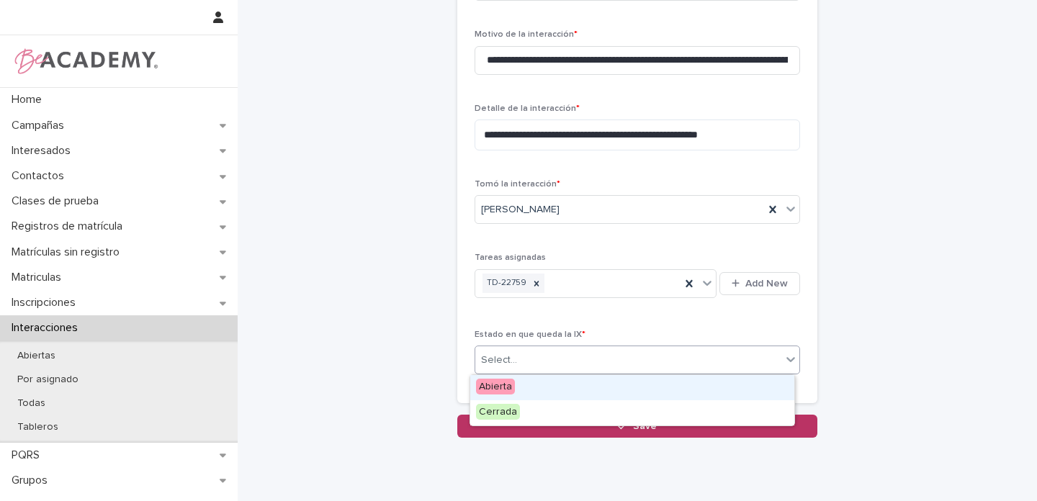
click at [554, 361] on div "Select..." at bounding box center [628, 361] width 306 height 24
click at [490, 386] on span "Abierta" at bounding box center [495, 387] width 39 height 16
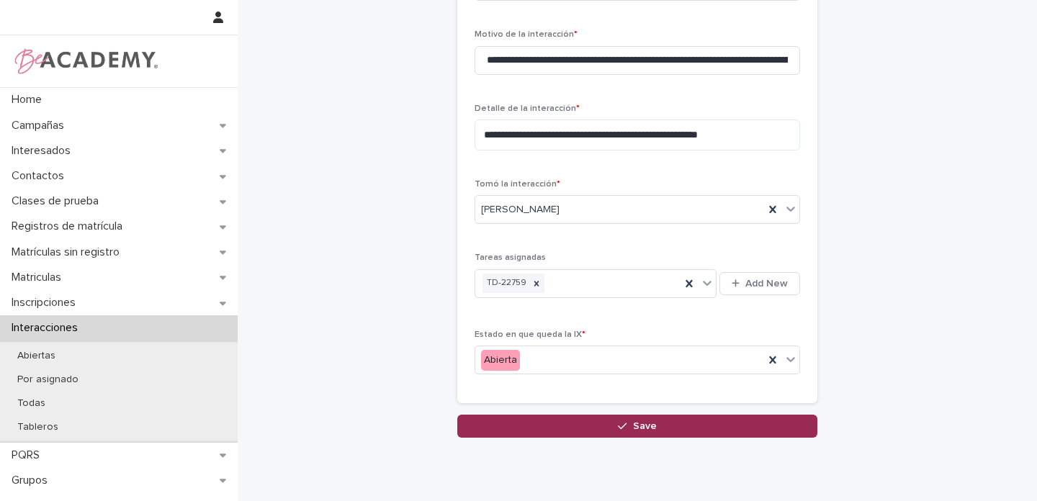
click at [635, 428] on span "Save" at bounding box center [645, 426] width 24 height 10
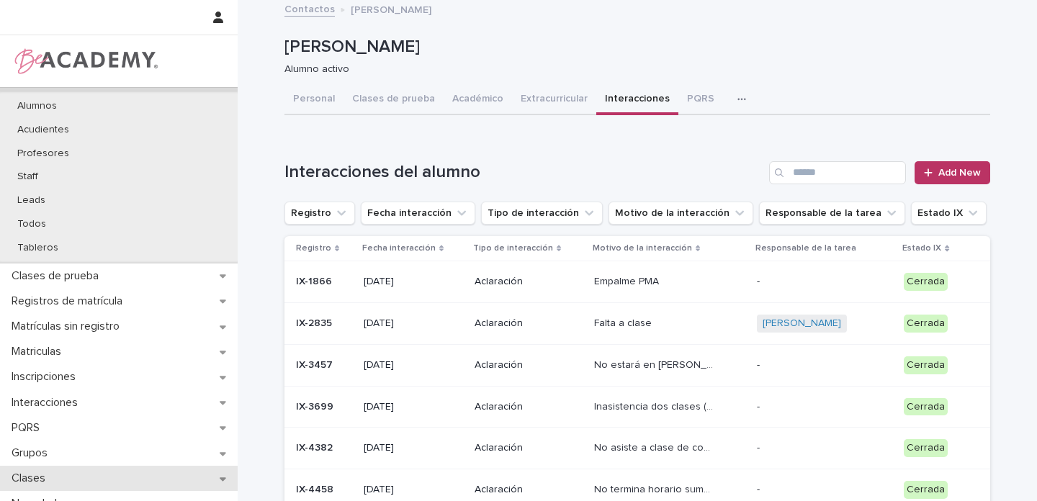
scroll to position [215, 0]
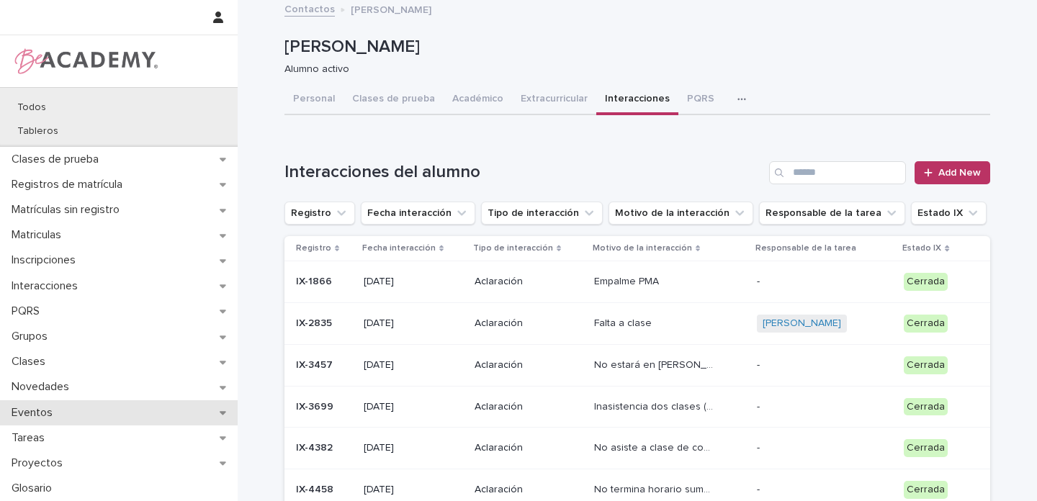
click at [220, 410] on icon at bounding box center [223, 413] width 6 height 10
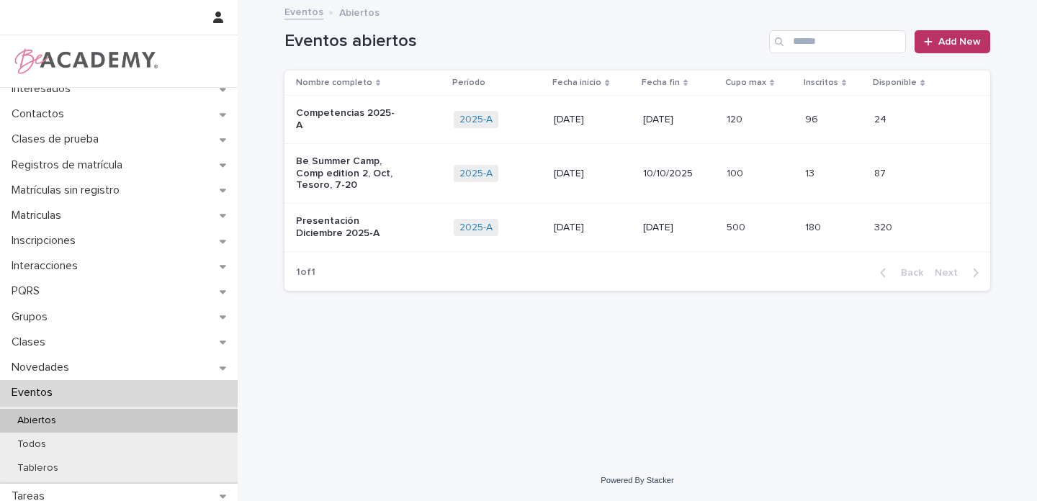
scroll to position [65, 0]
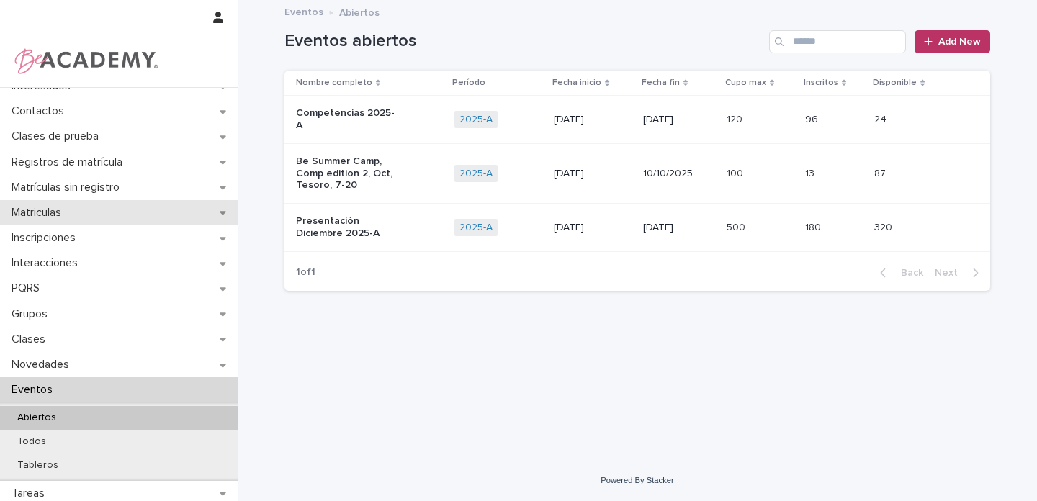
click at [220, 215] on icon at bounding box center [223, 212] width 6 height 10
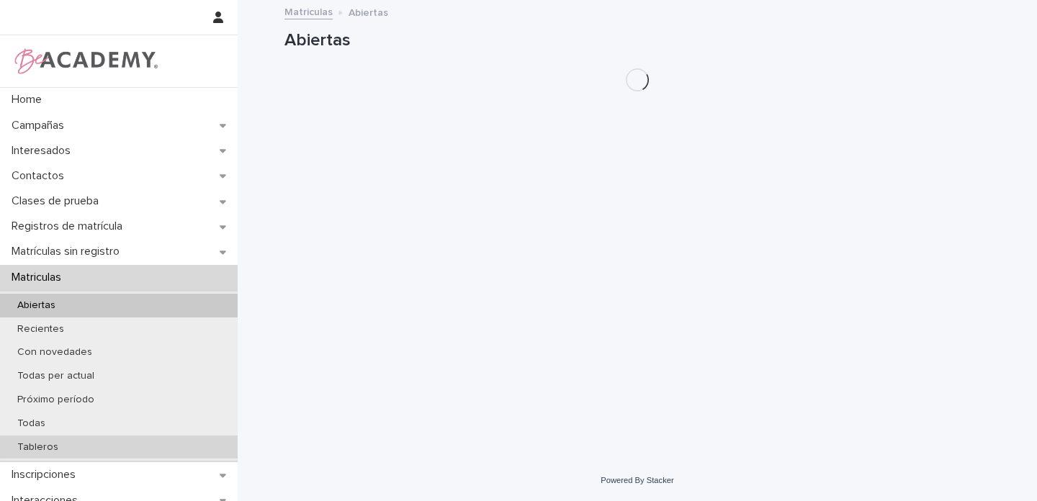
click at [38, 446] on p "Tableros" at bounding box center [38, 447] width 64 height 12
